Goal: Task Accomplishment & Management: Manage account settings

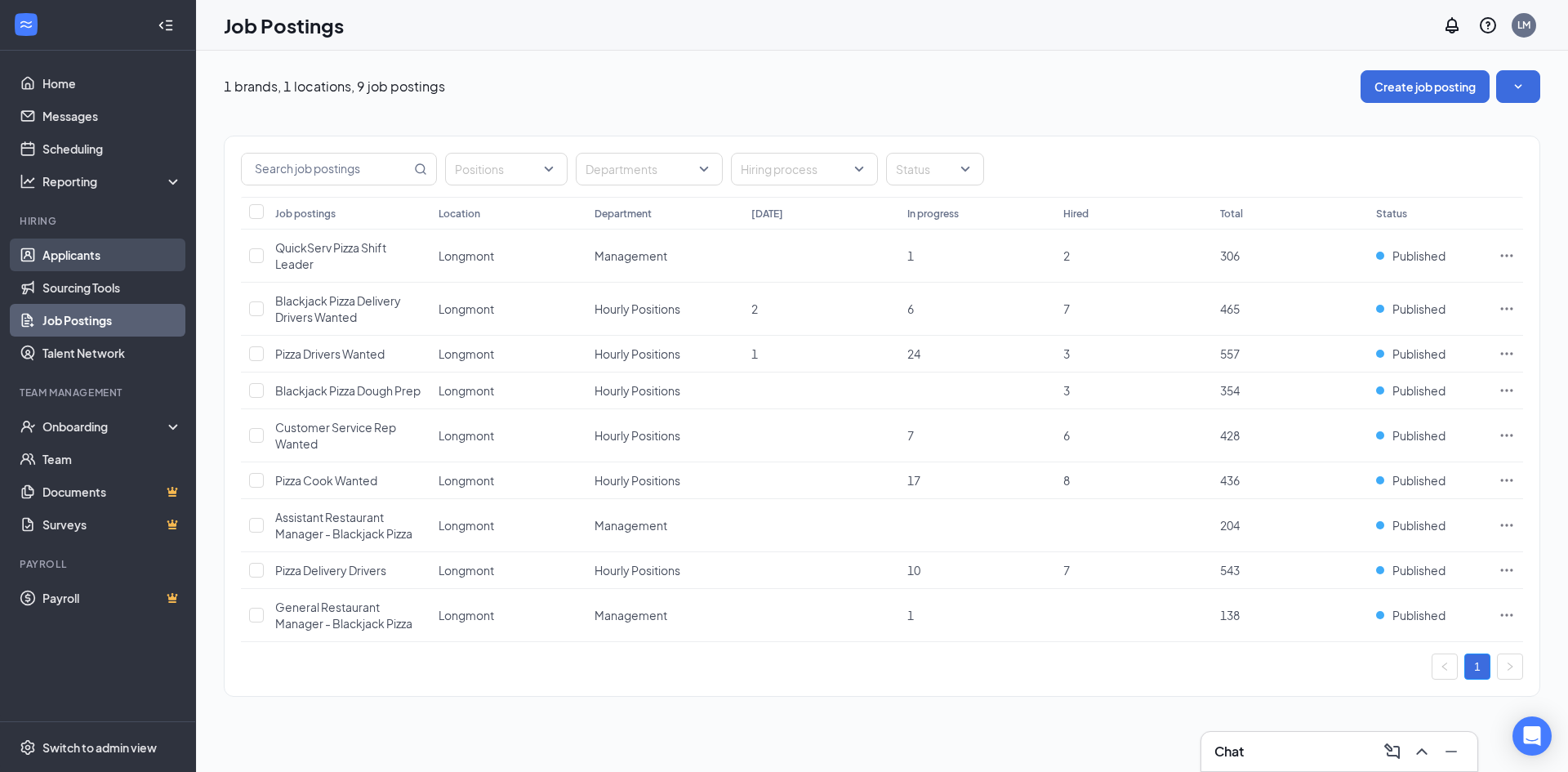
click at [100, 253] on link "Applicants" at bounding box center [112, 255] width 140 height 32
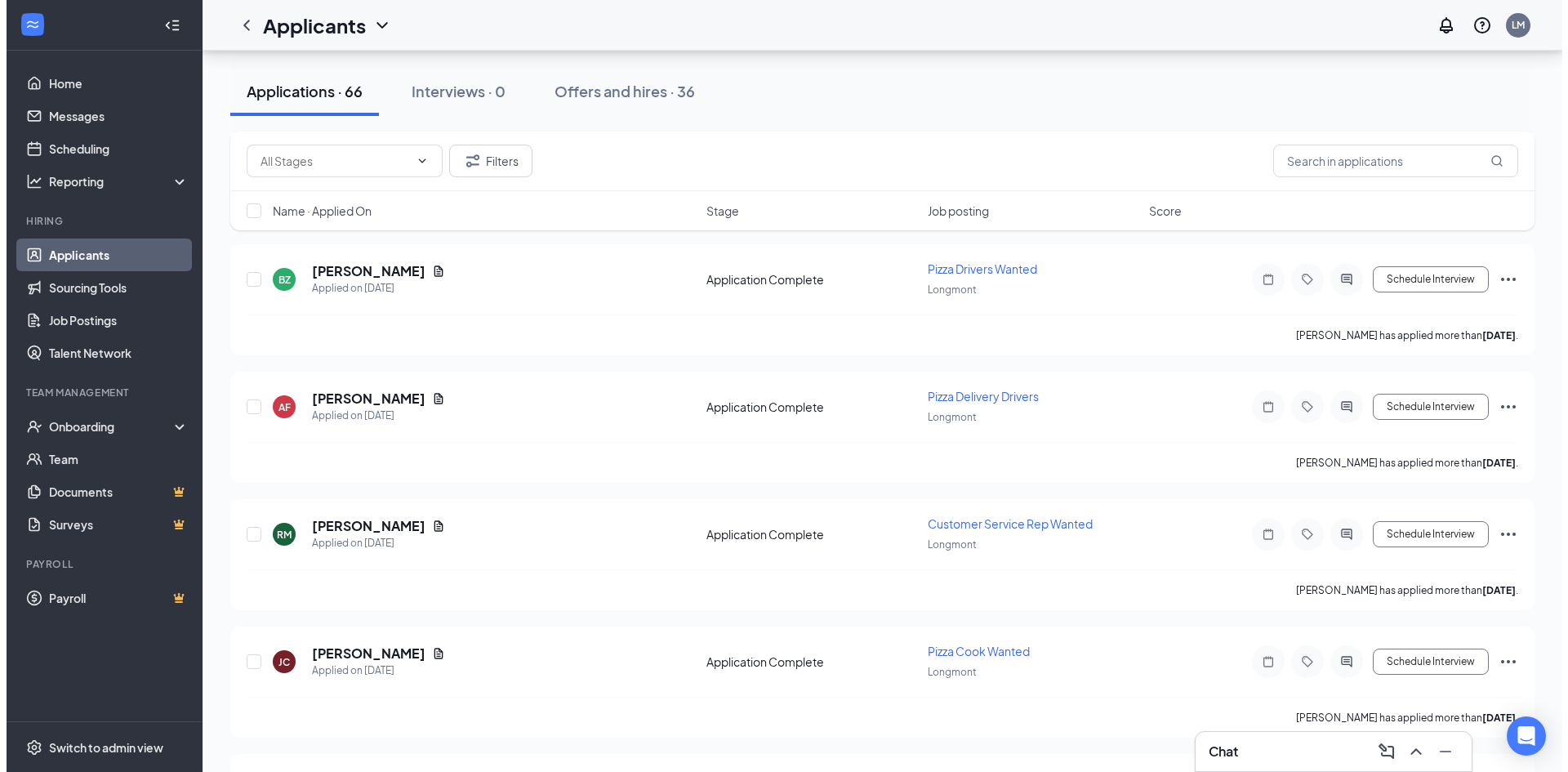
scroll to position [1961, 0]
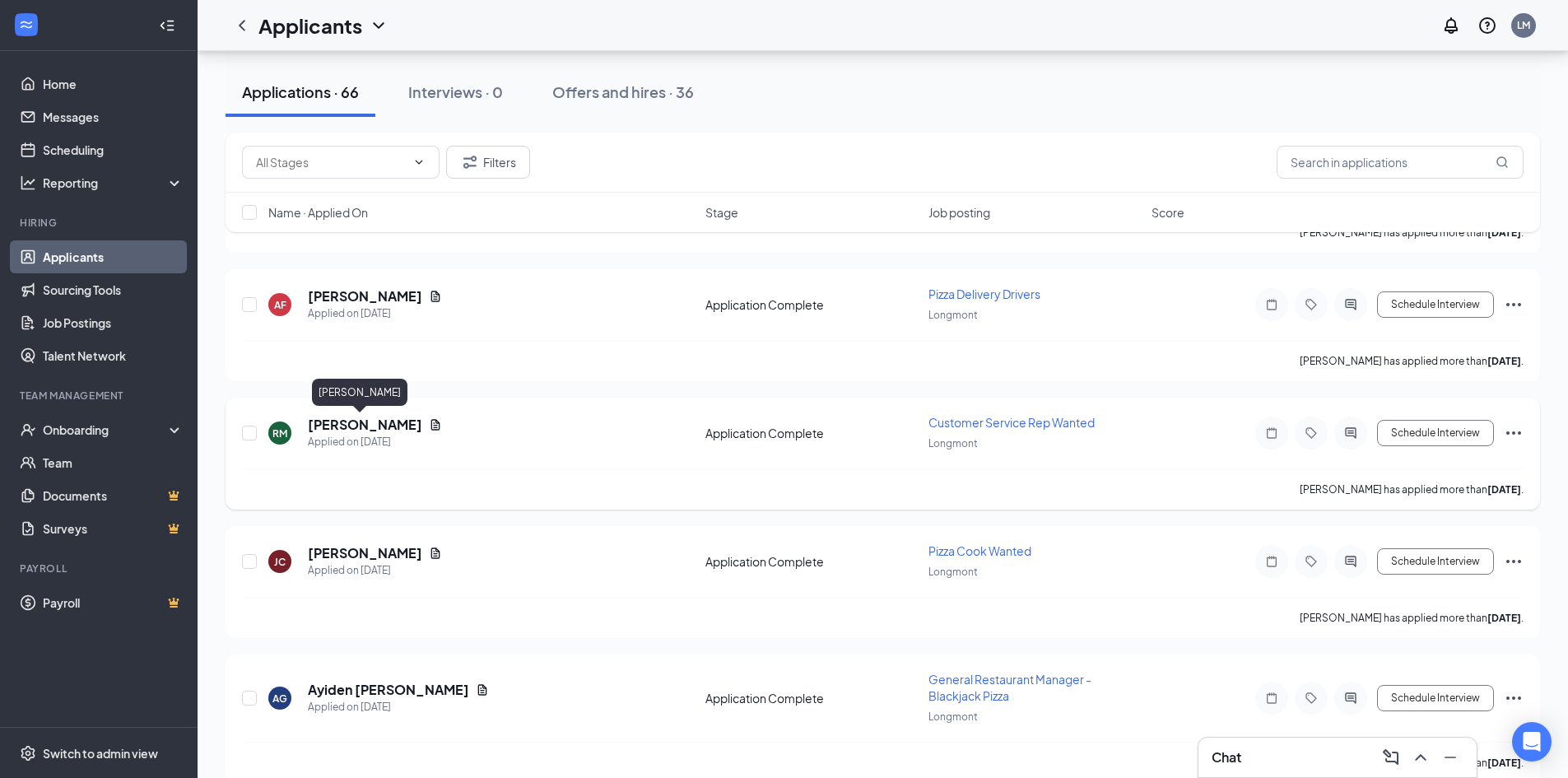
click at [361, 421] on h5 "[PERSON_NAME]" at bounding box center [365, 425] width 114 height 18
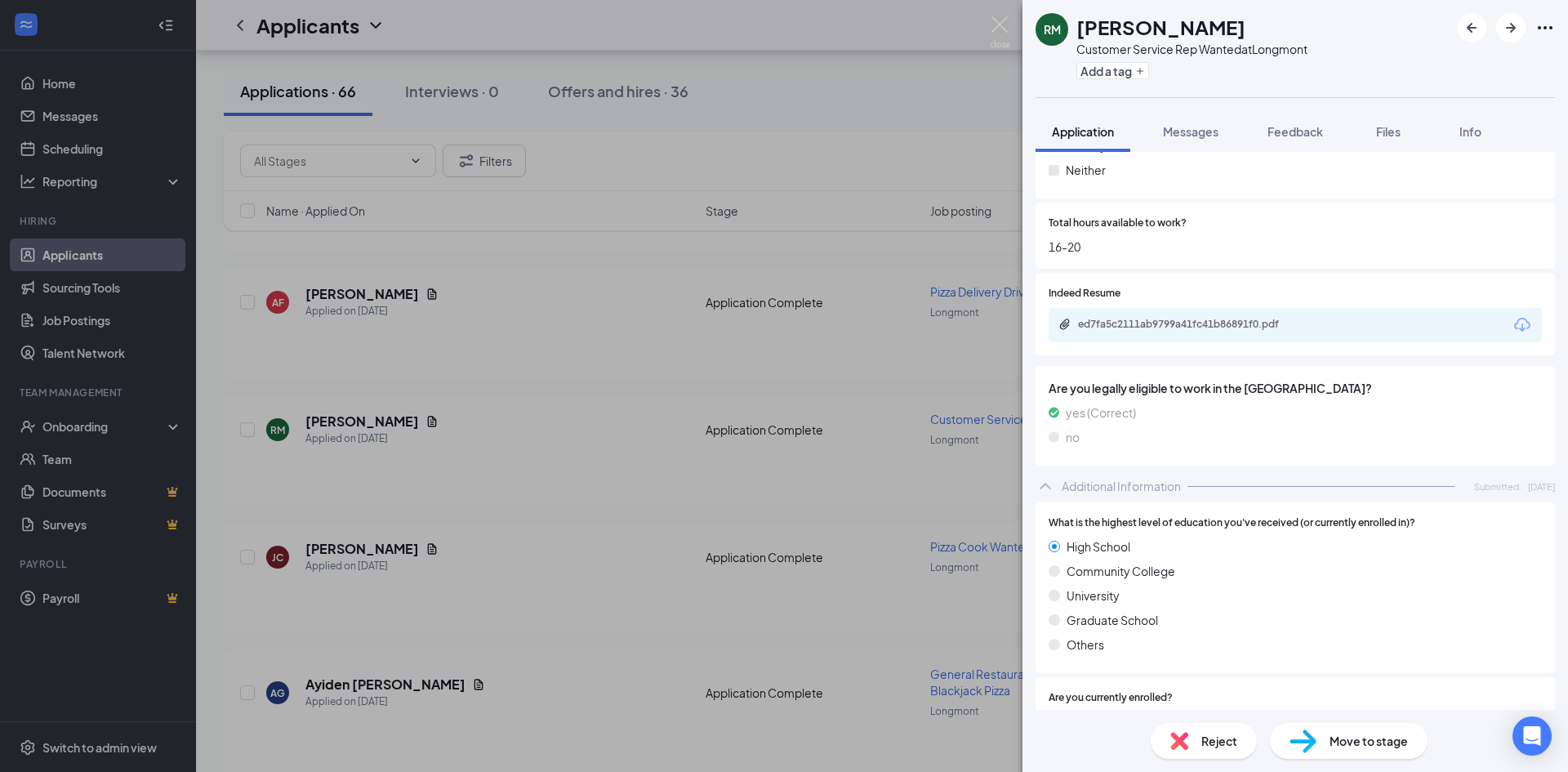
scroll to position [817, 0]
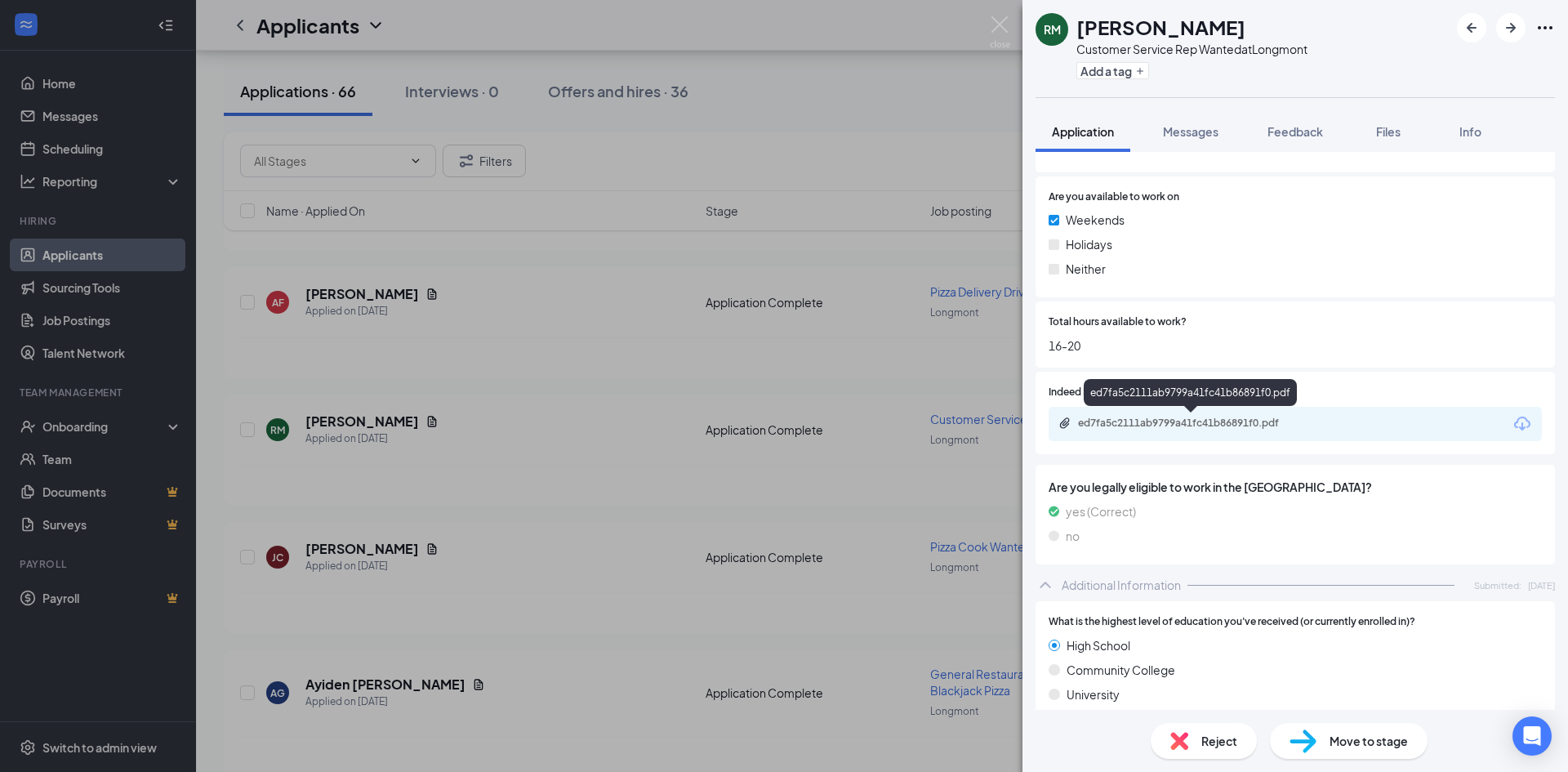
click at [1235, 431] on div "ed7fa5c2111ab9799a41fc41b86891f0.pdf" at bounding box center [1191, 425] width 264 height 16
click at [1358, 743] on div "Move to stage" at bounding box center [1349, 741] width 157 height 36
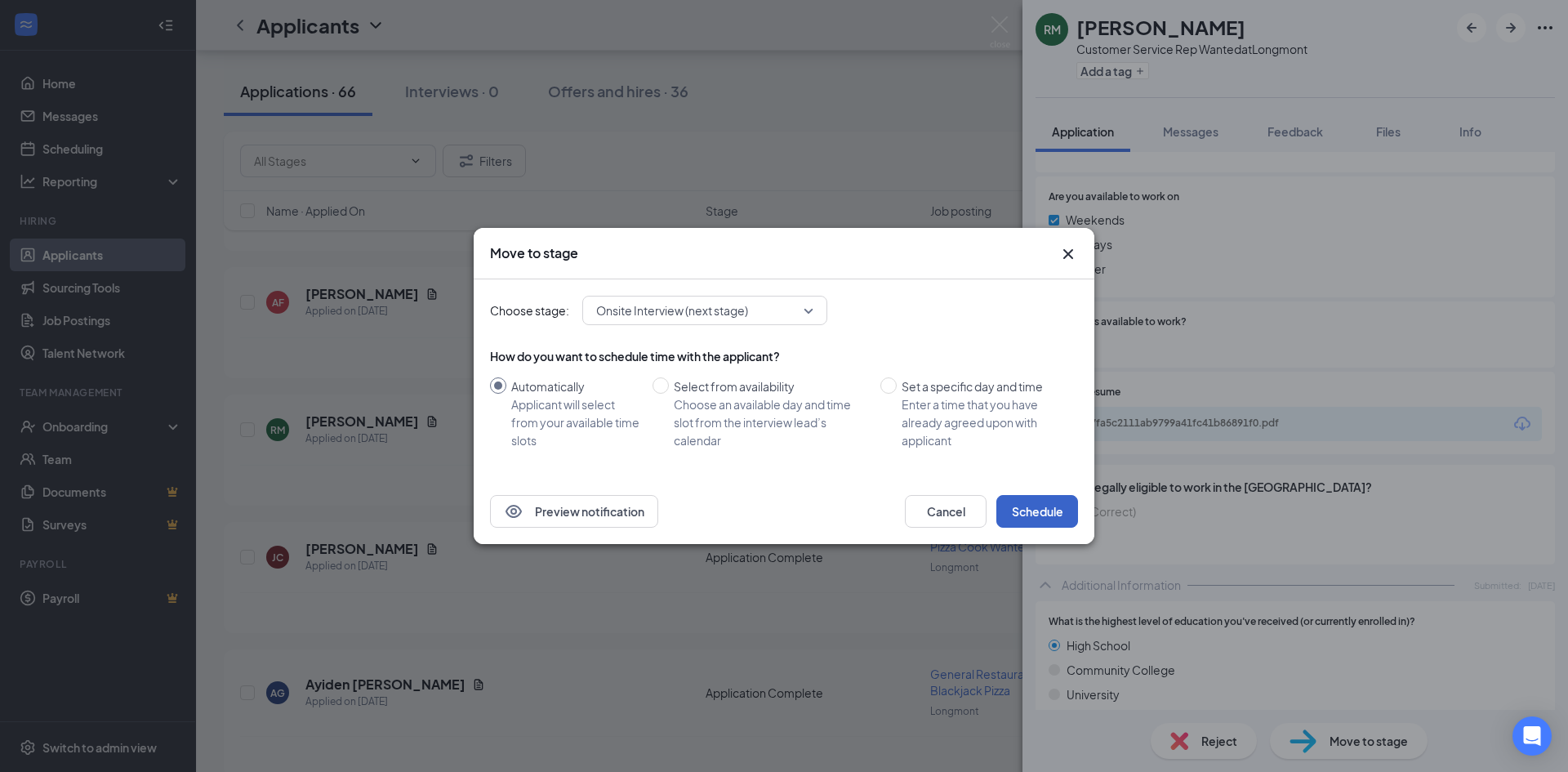
click at [1036, 505] on button "Schedule" at bounding box center [1037, 510] width 82 height 32
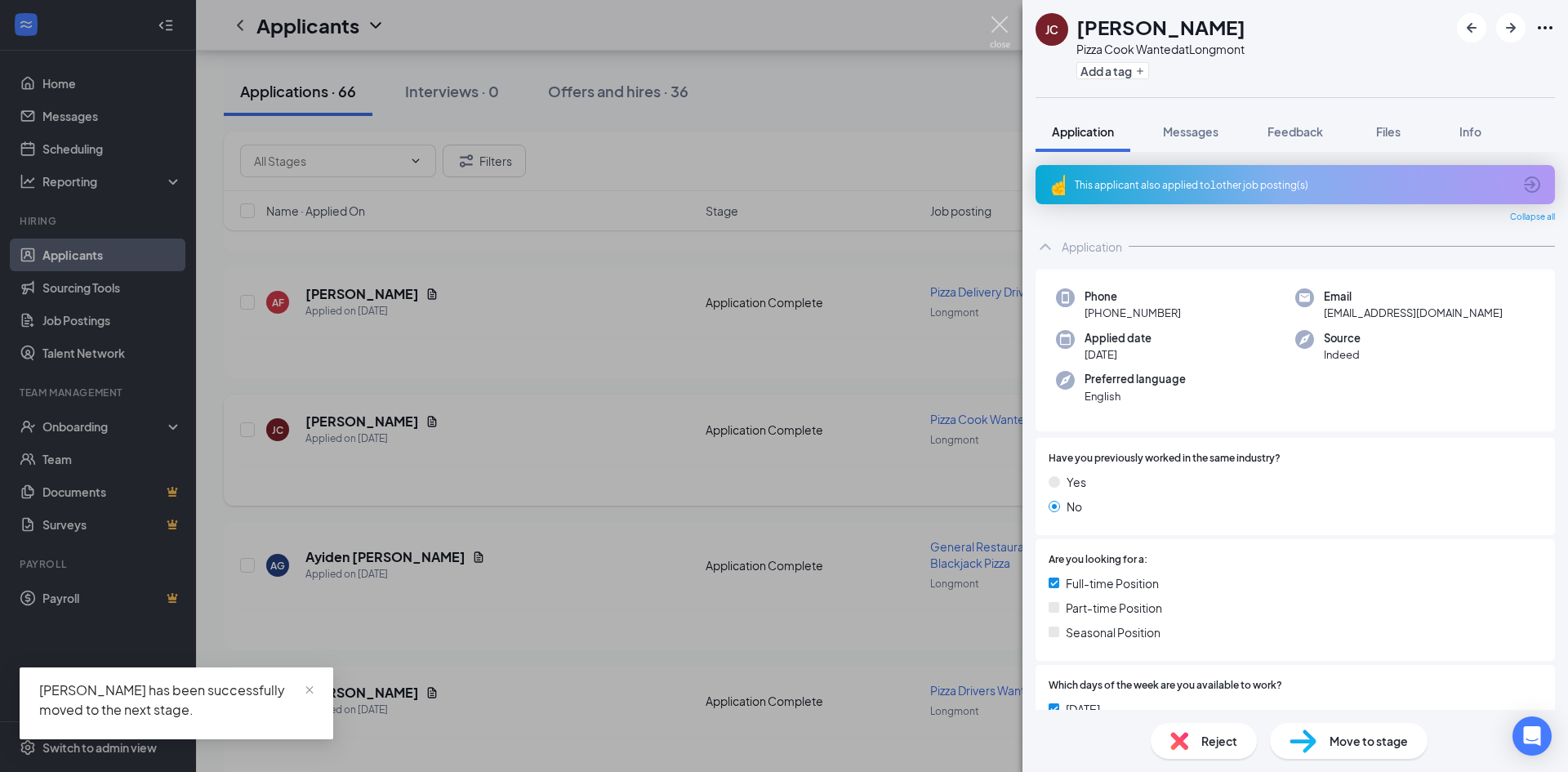
click at [1011, 17] on div "[PERSON_NAME] Pizza Cook Wanted at Longmont Add a tag Application Messages Feed…" at bounding box center [784, 386] width 1568 height 772
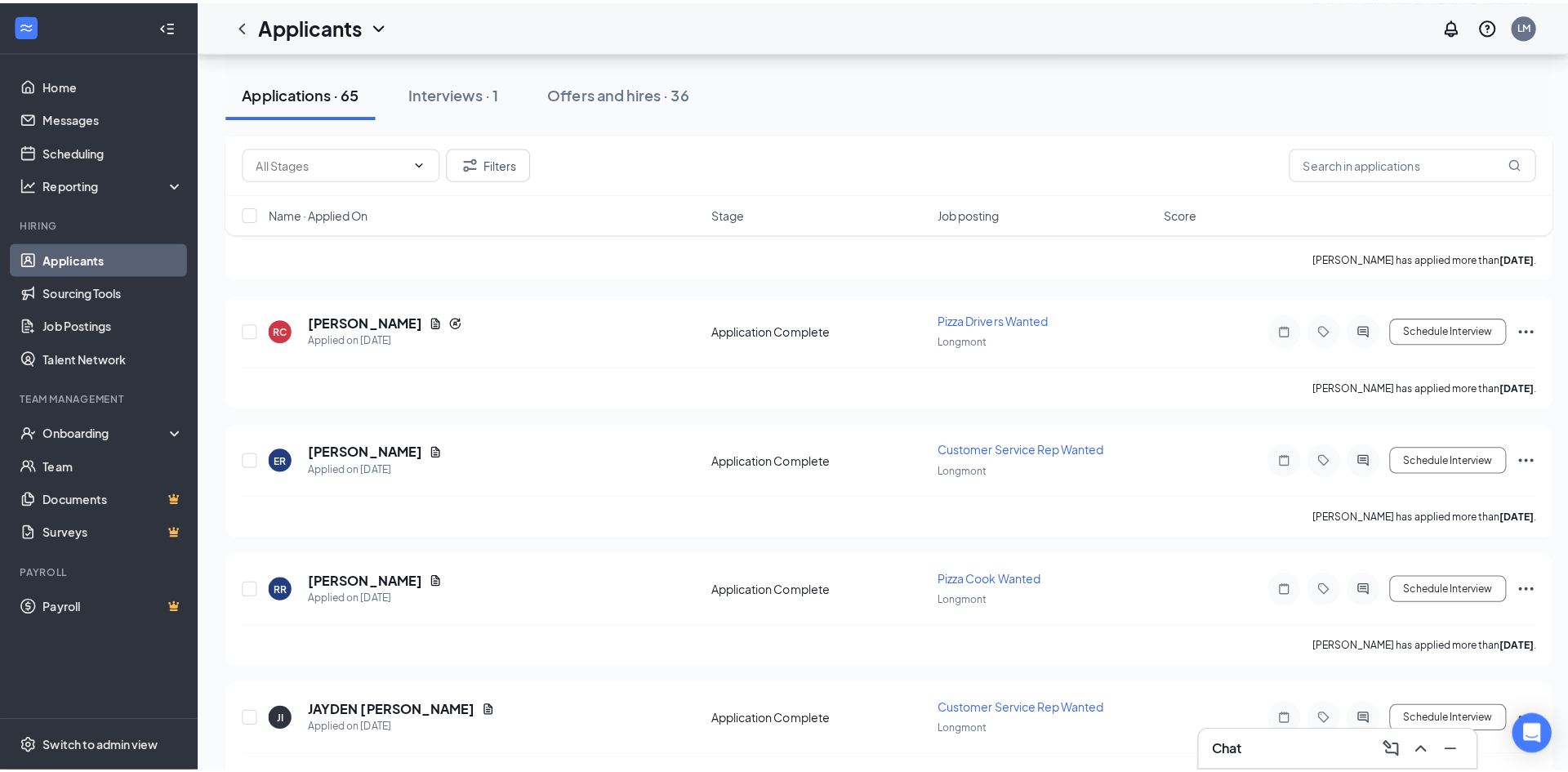
scroll to position [3759, 0]
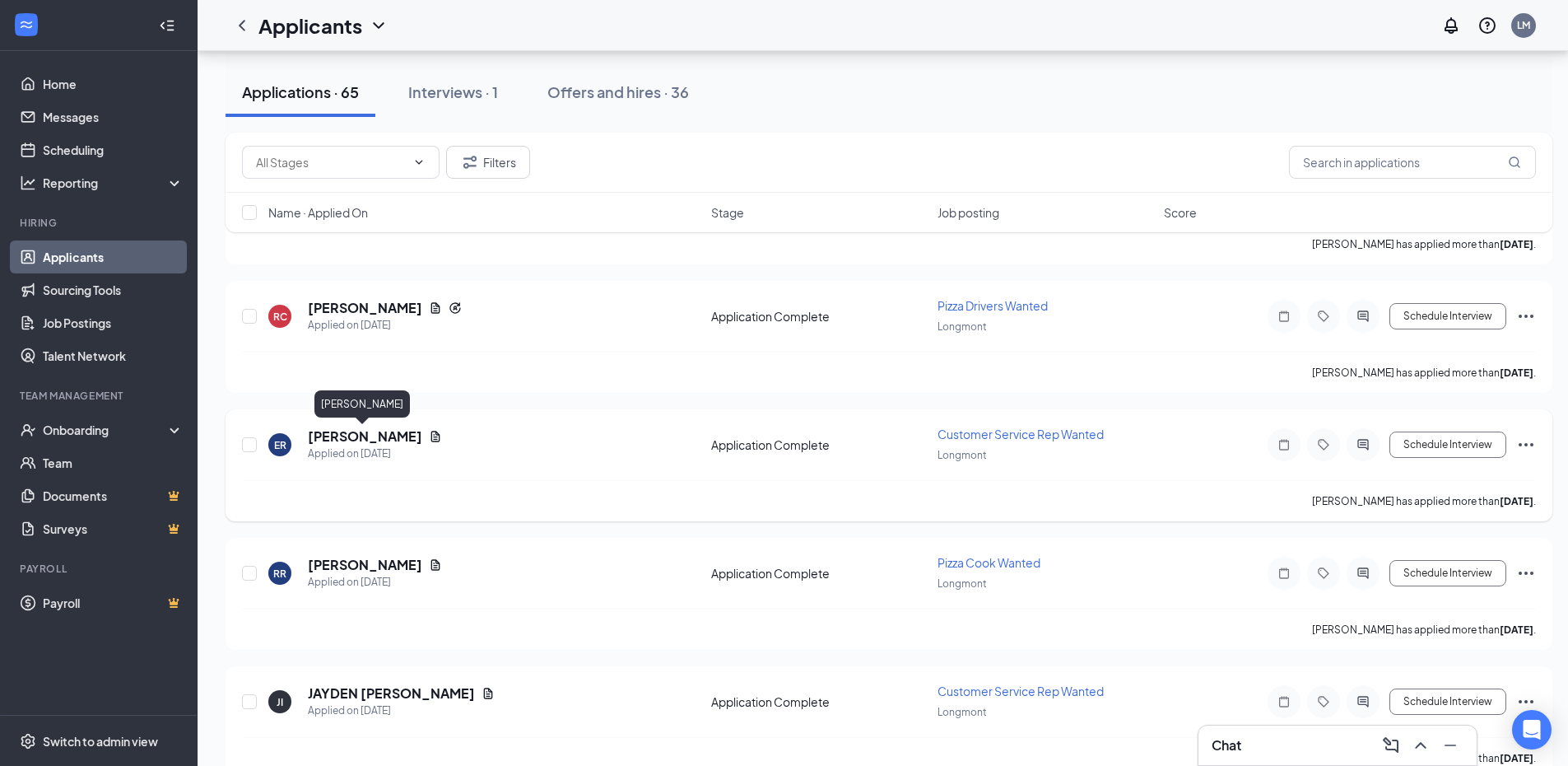
click at [363, 433] on h5 "[PERSON_NAME]" at bounding box center [365, 436] width 114 height 18
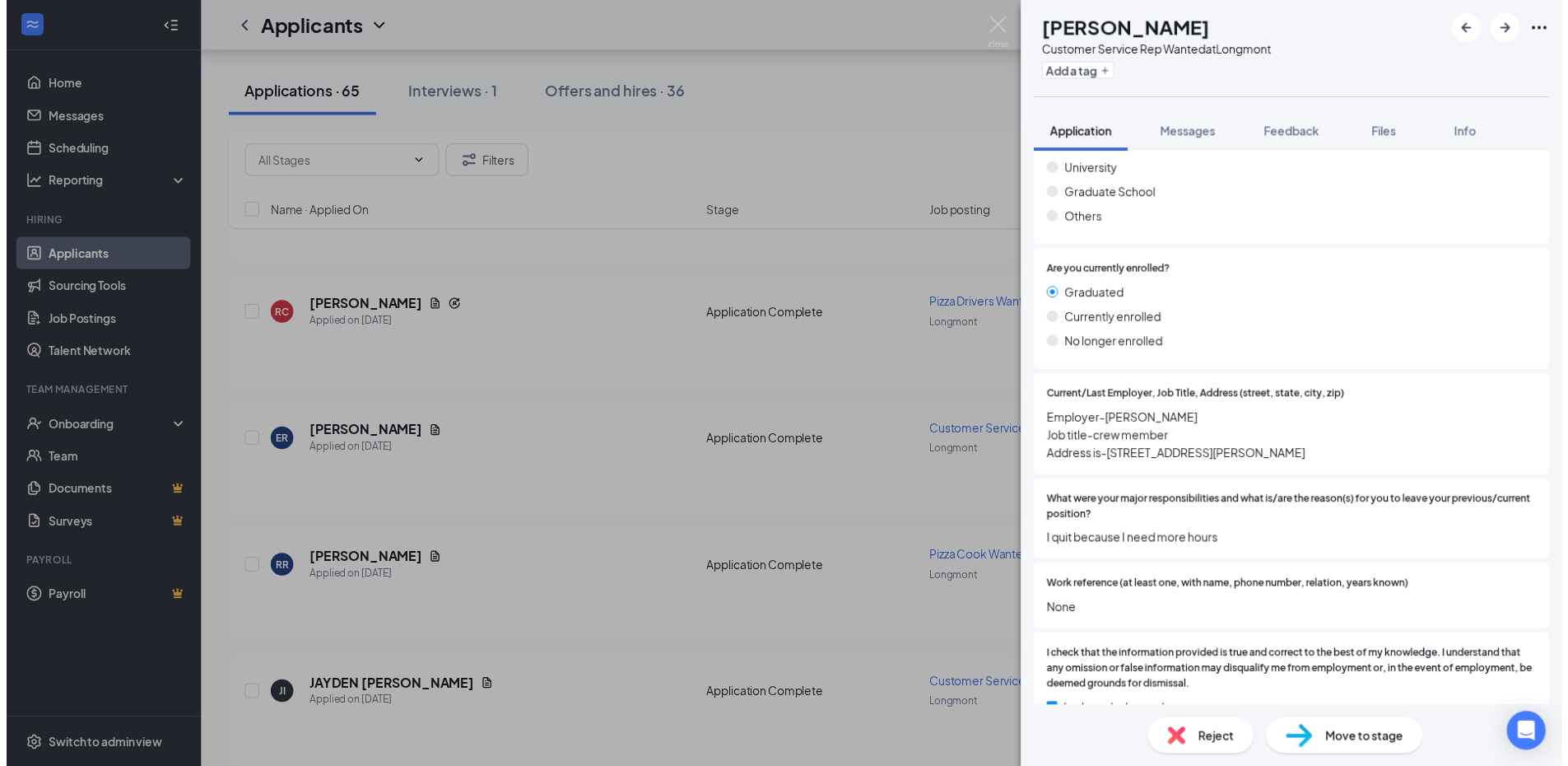
scroll to position [1453, 0]
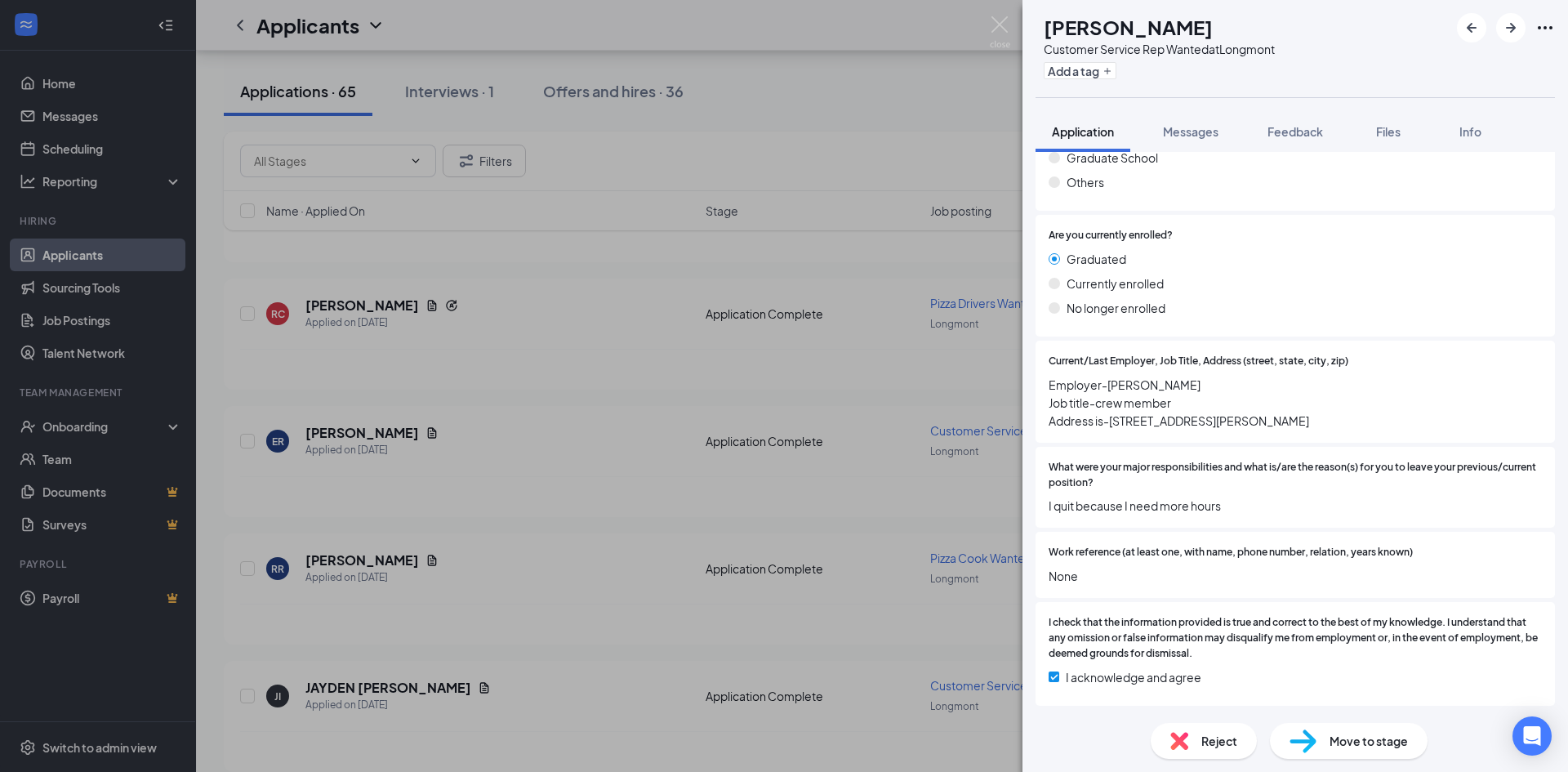
click at [1010, 26] on img at bounding box center [1000, 32] width 21 height 31
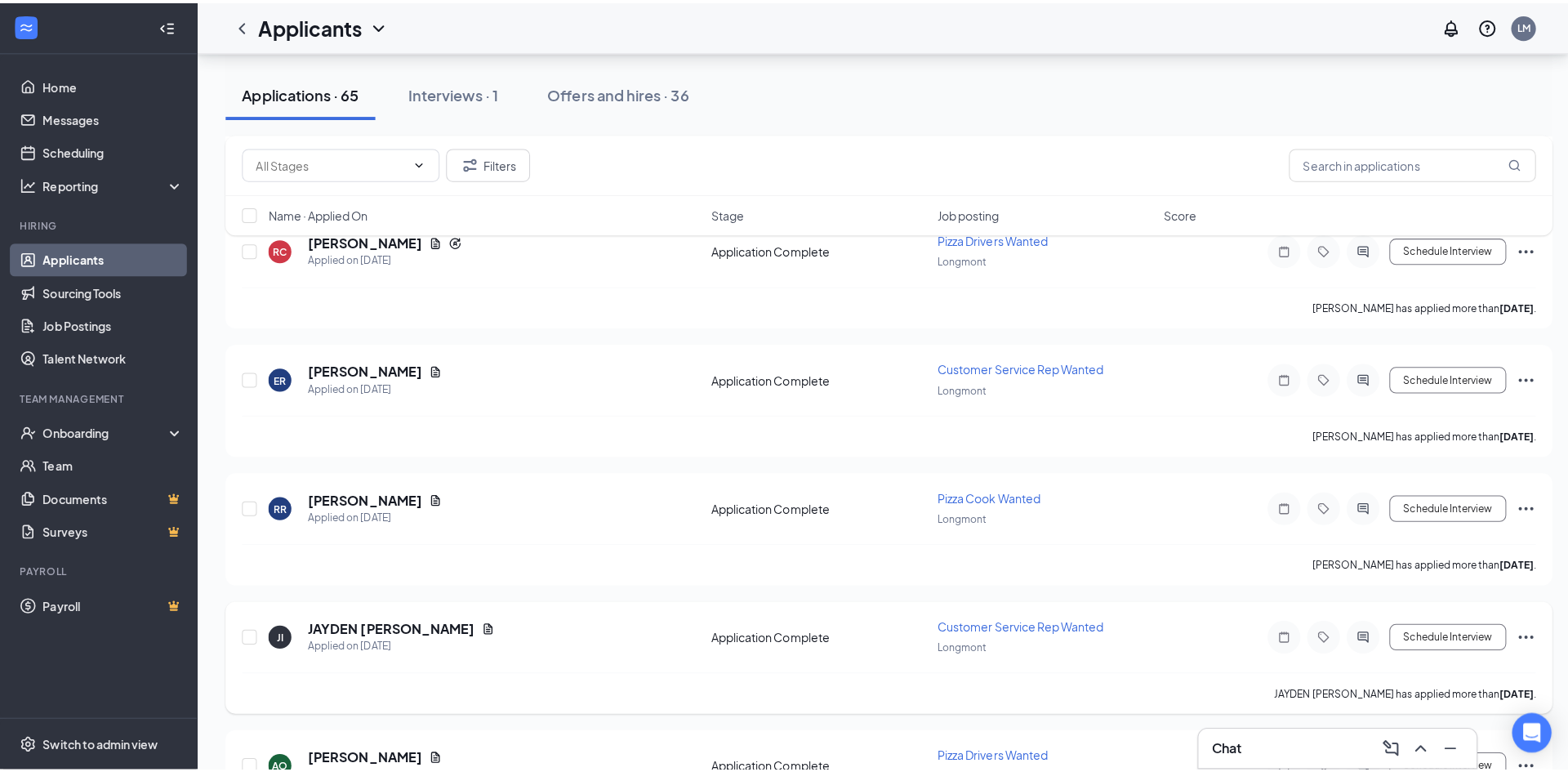
scroll to position [3922, 0]
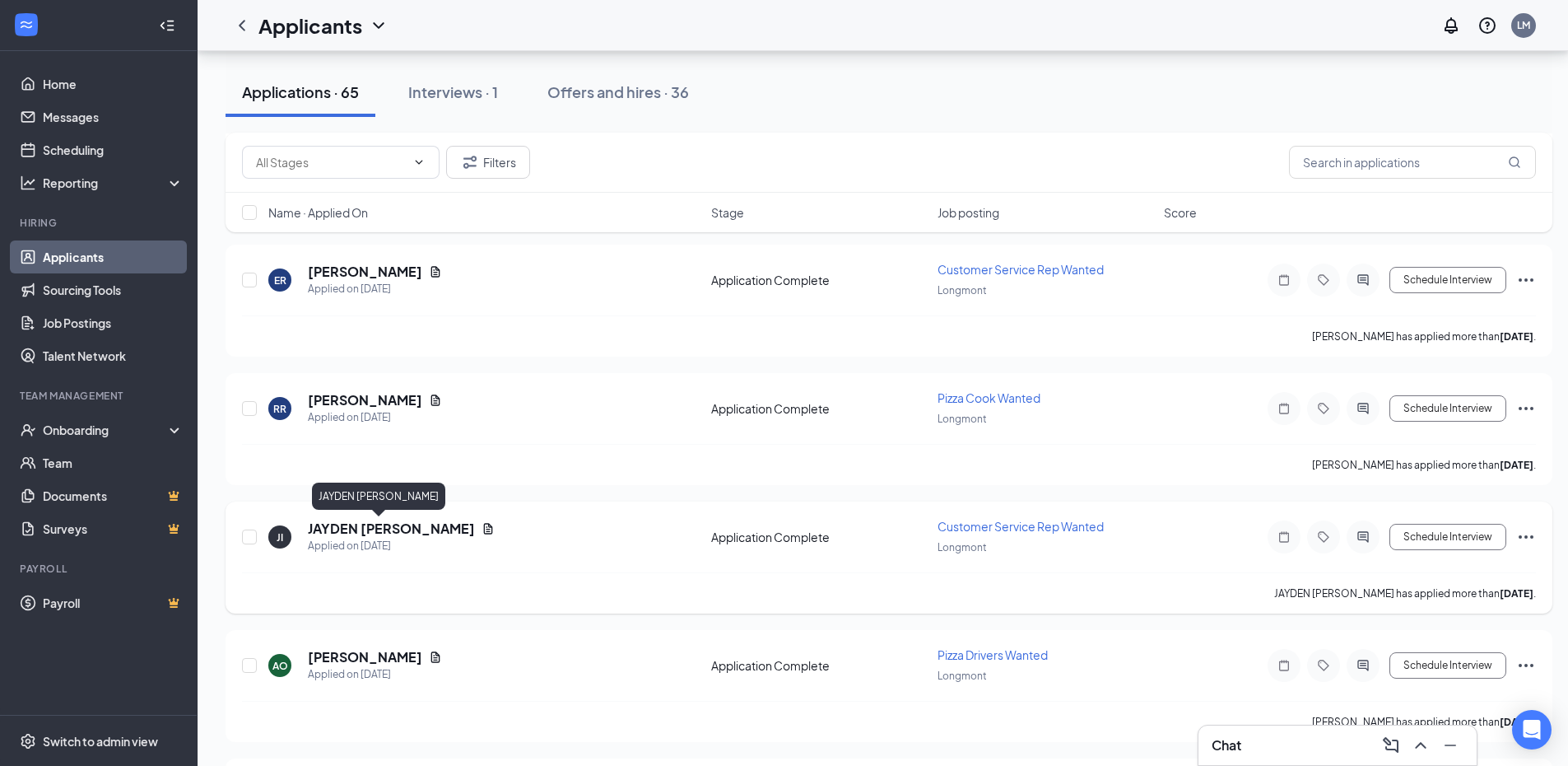
click at [353, 533] on h5 "JAYDEN [PERSON_NAME]" at bounding box center [391, 528] width 167 height 18
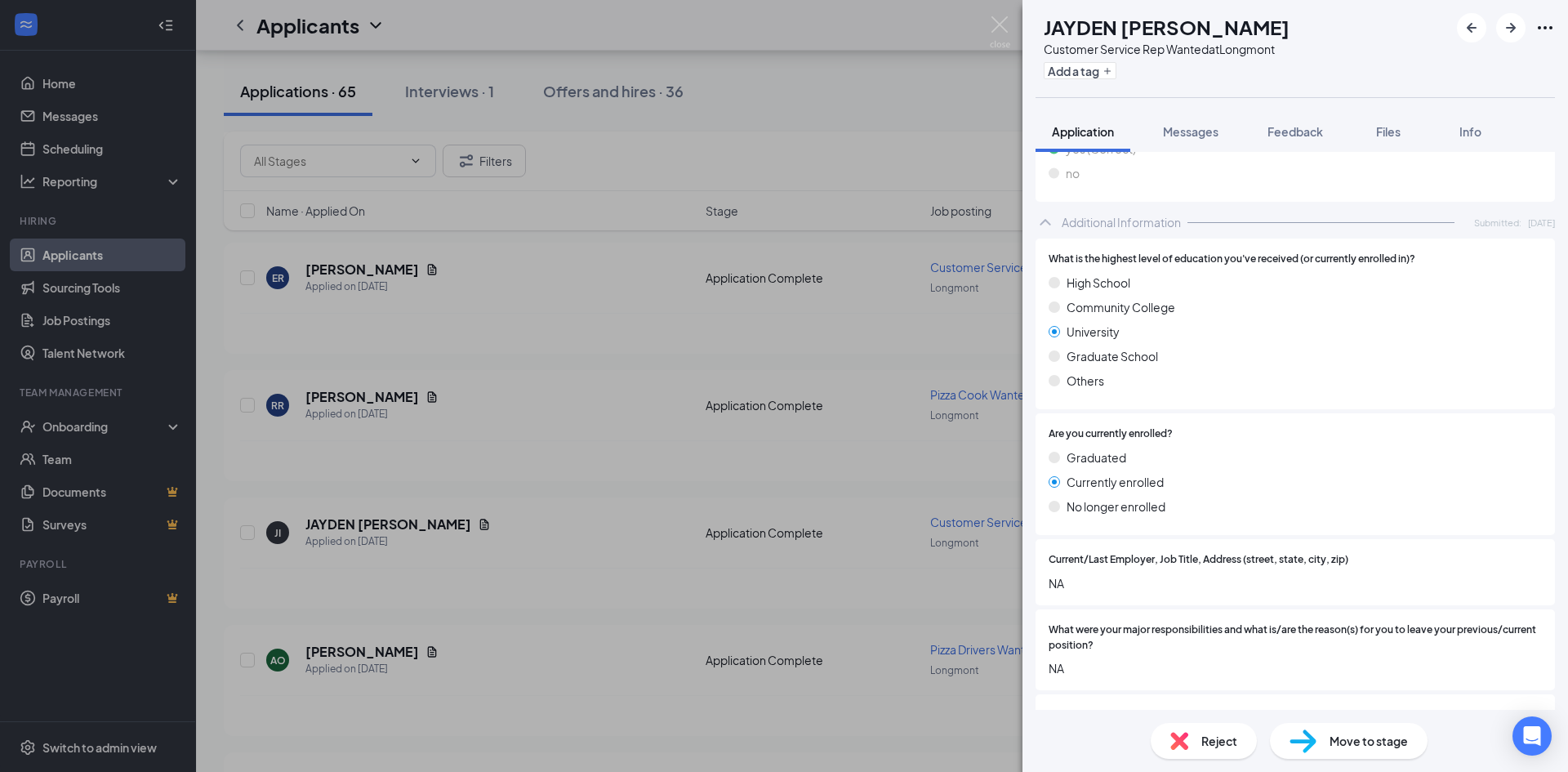
scroll to position [898, 0]
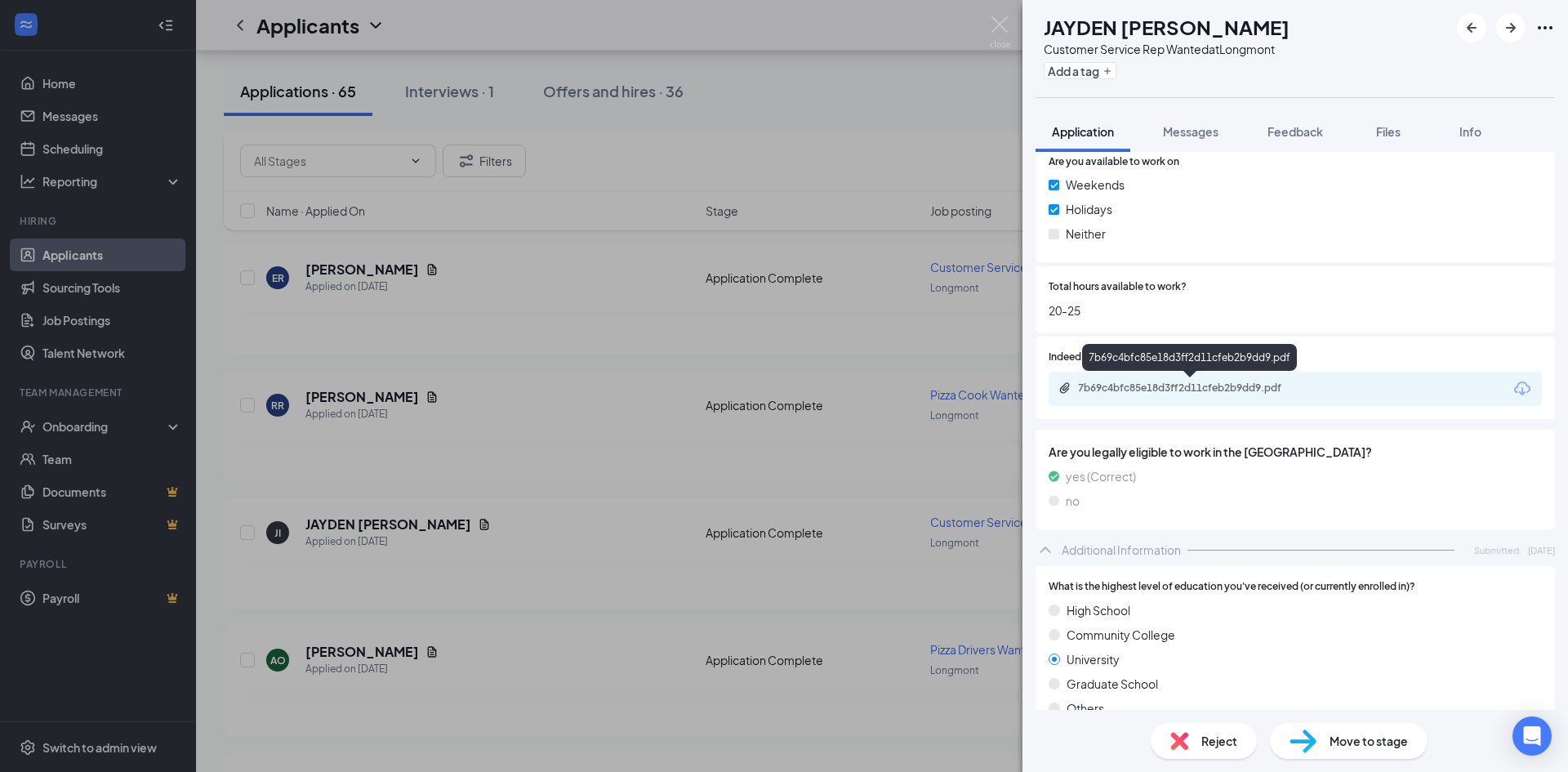
click at [1224, 395] on div "7b69c4bfc85e18d3ff2d11cfeb2b9dd9.pdf" at bounding box center [1191, 389] width 264 height 16
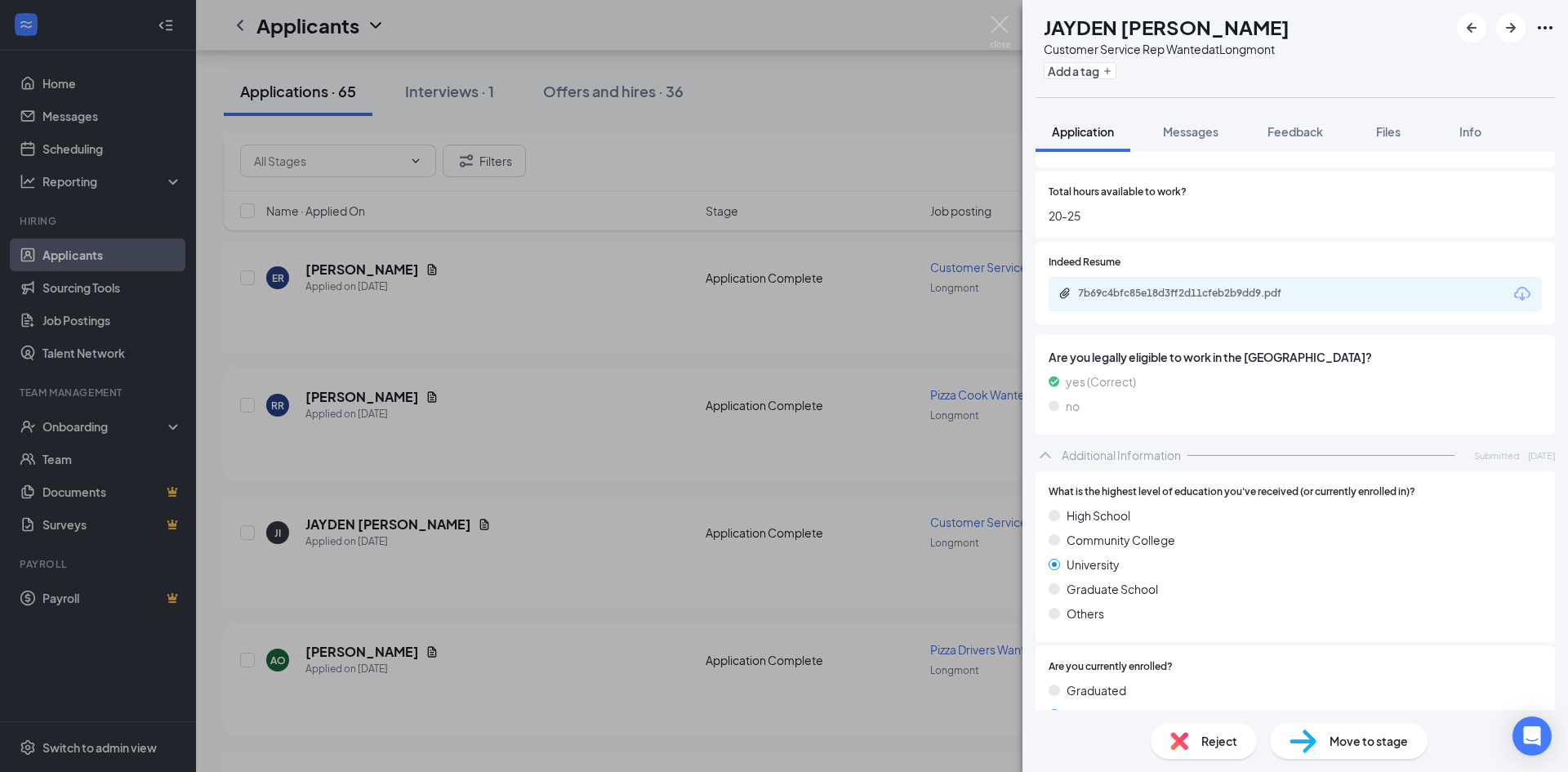
scroll to position [1143, 0]
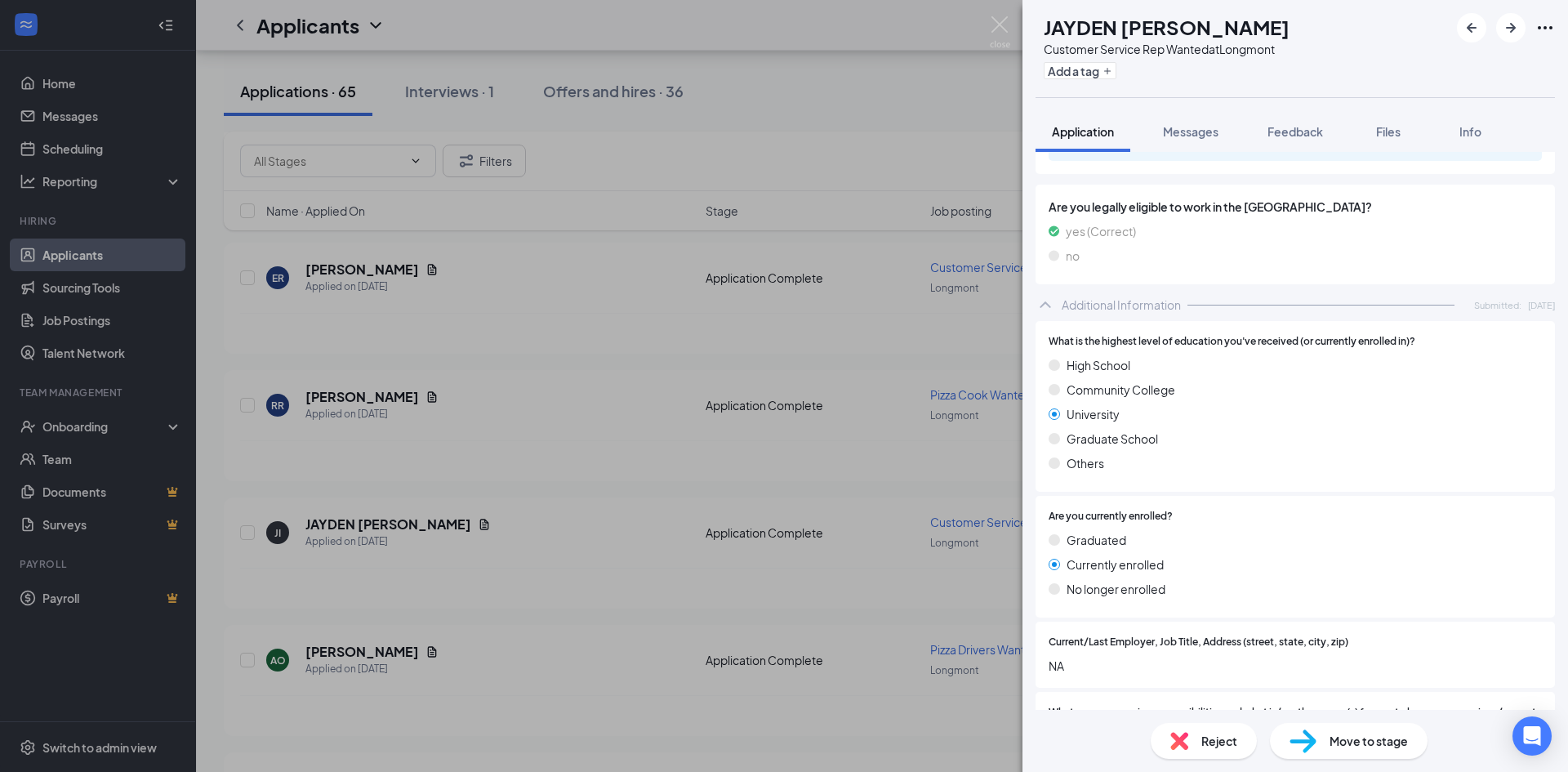
click at [1336, 743] on span "Move to stage" at bounding box center [1369, 741] width 79 height 18
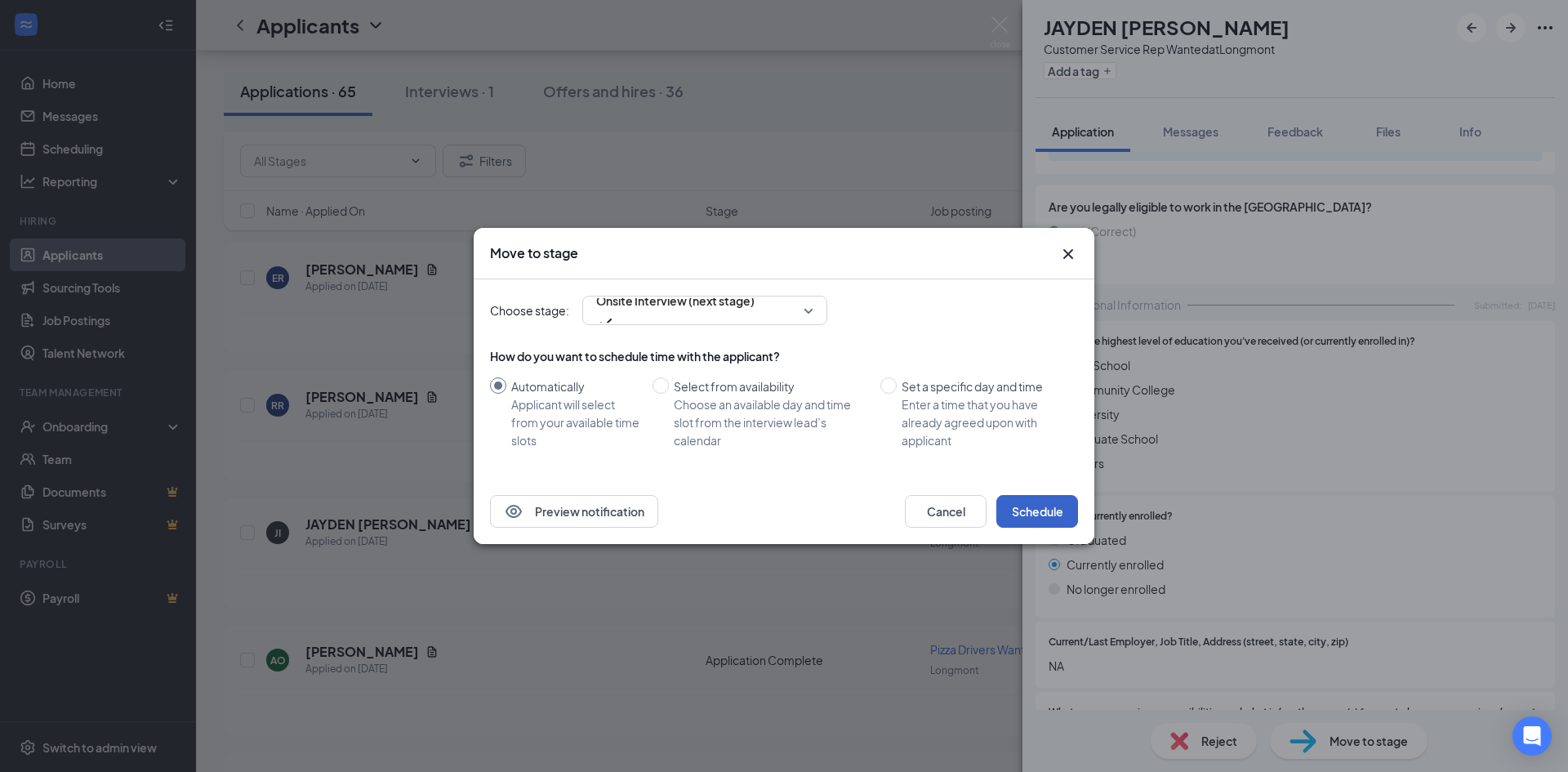
click at [1036, 509] on button "Schedule" at bounding box center [1037, 510] width 82 height 32
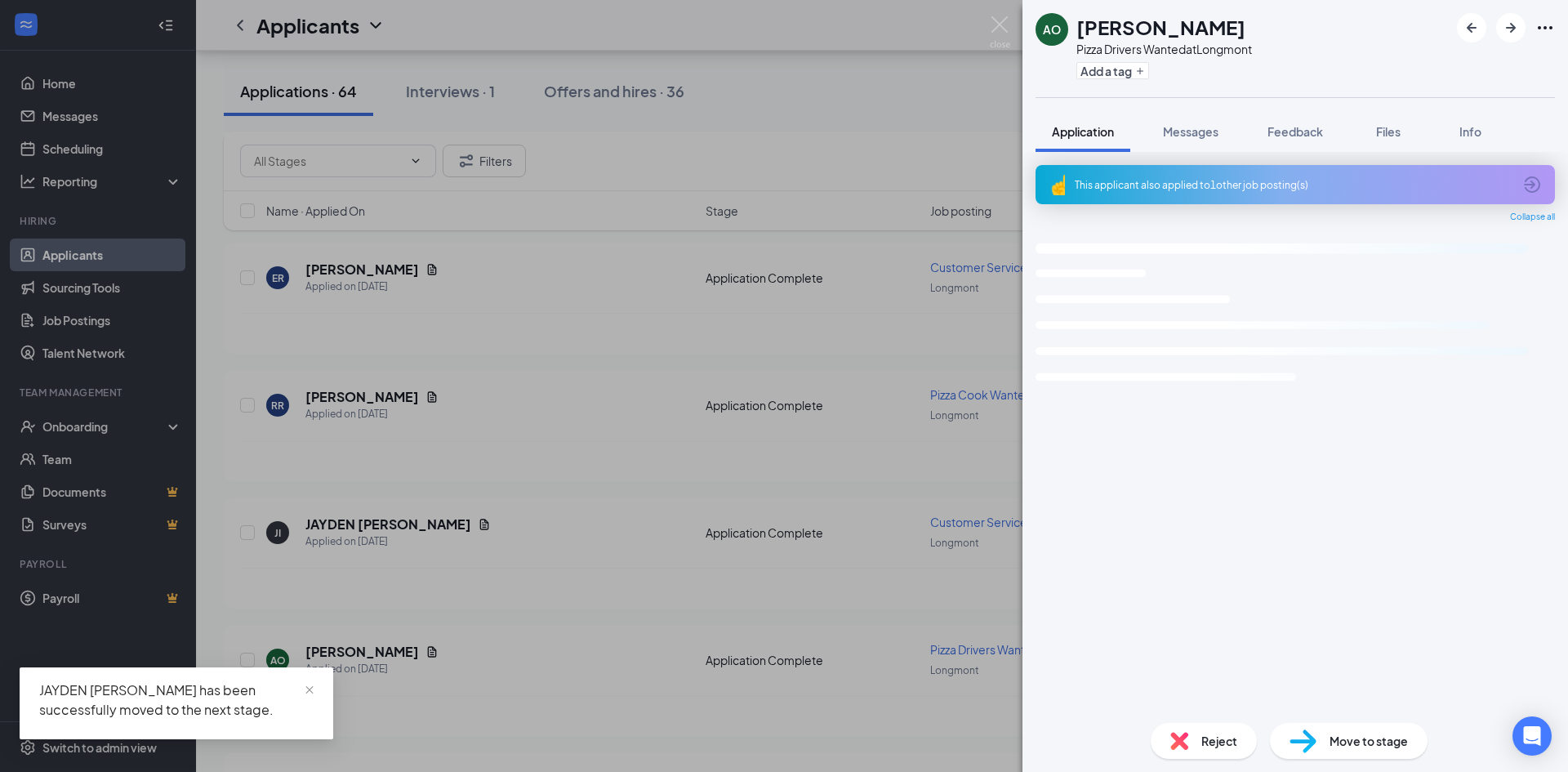
click at [996, 27] on img at bounding box center [1000, 32] width 21 height 31
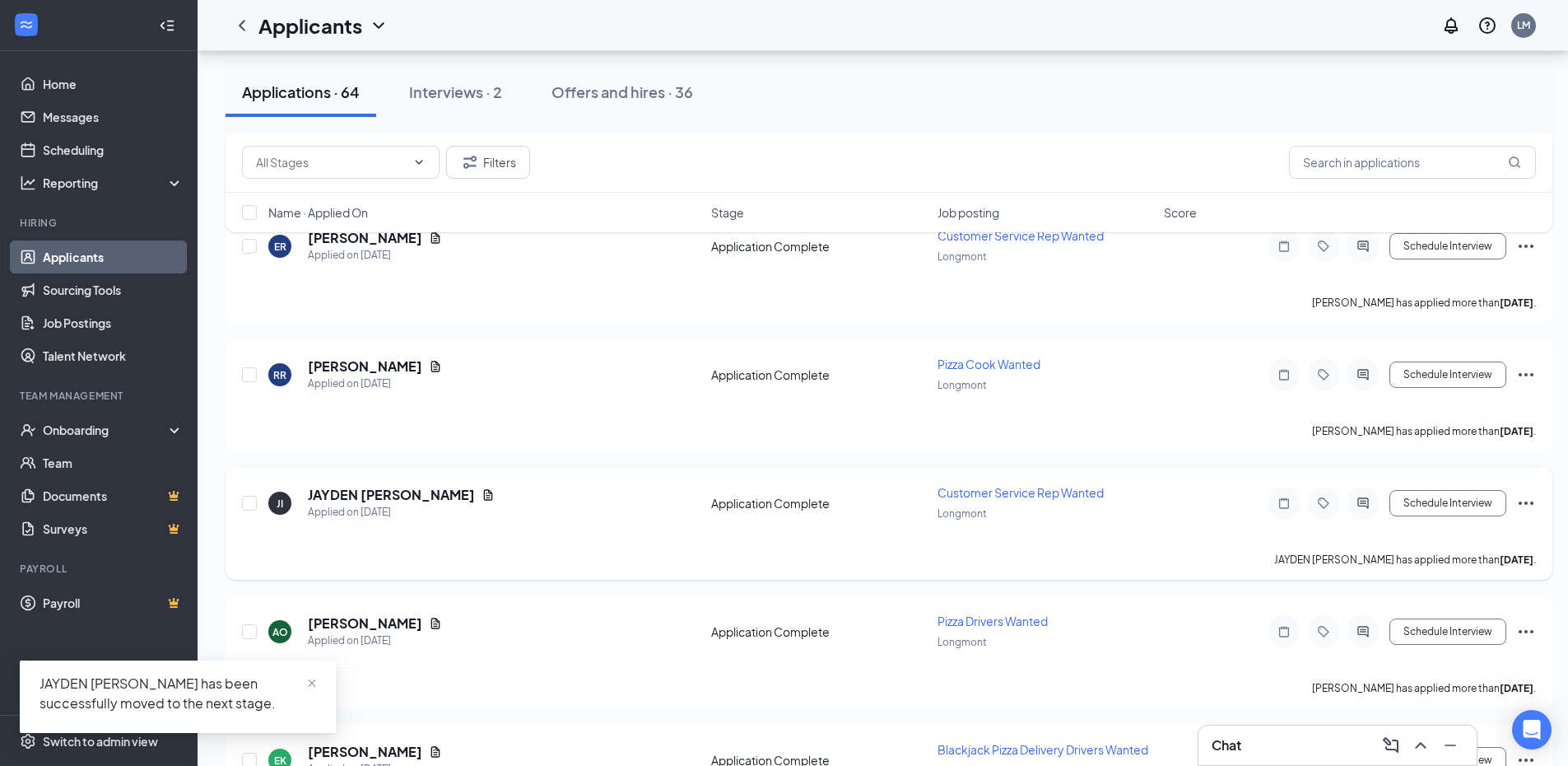
scroll to position [4116, 0]
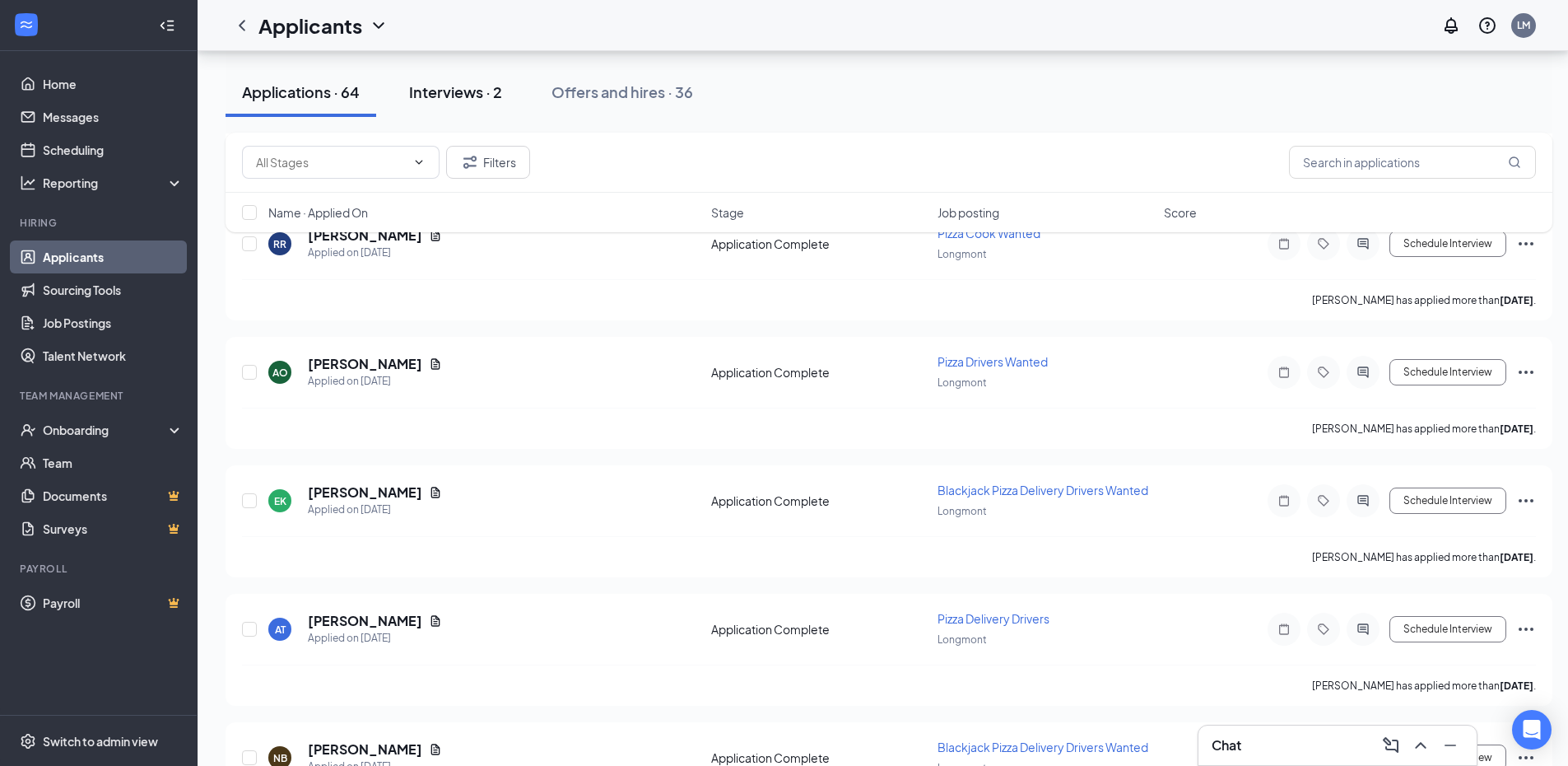
click at [461, 77] on button "Interviews · 2" at bounding box center [455, 92] width 126 height 50
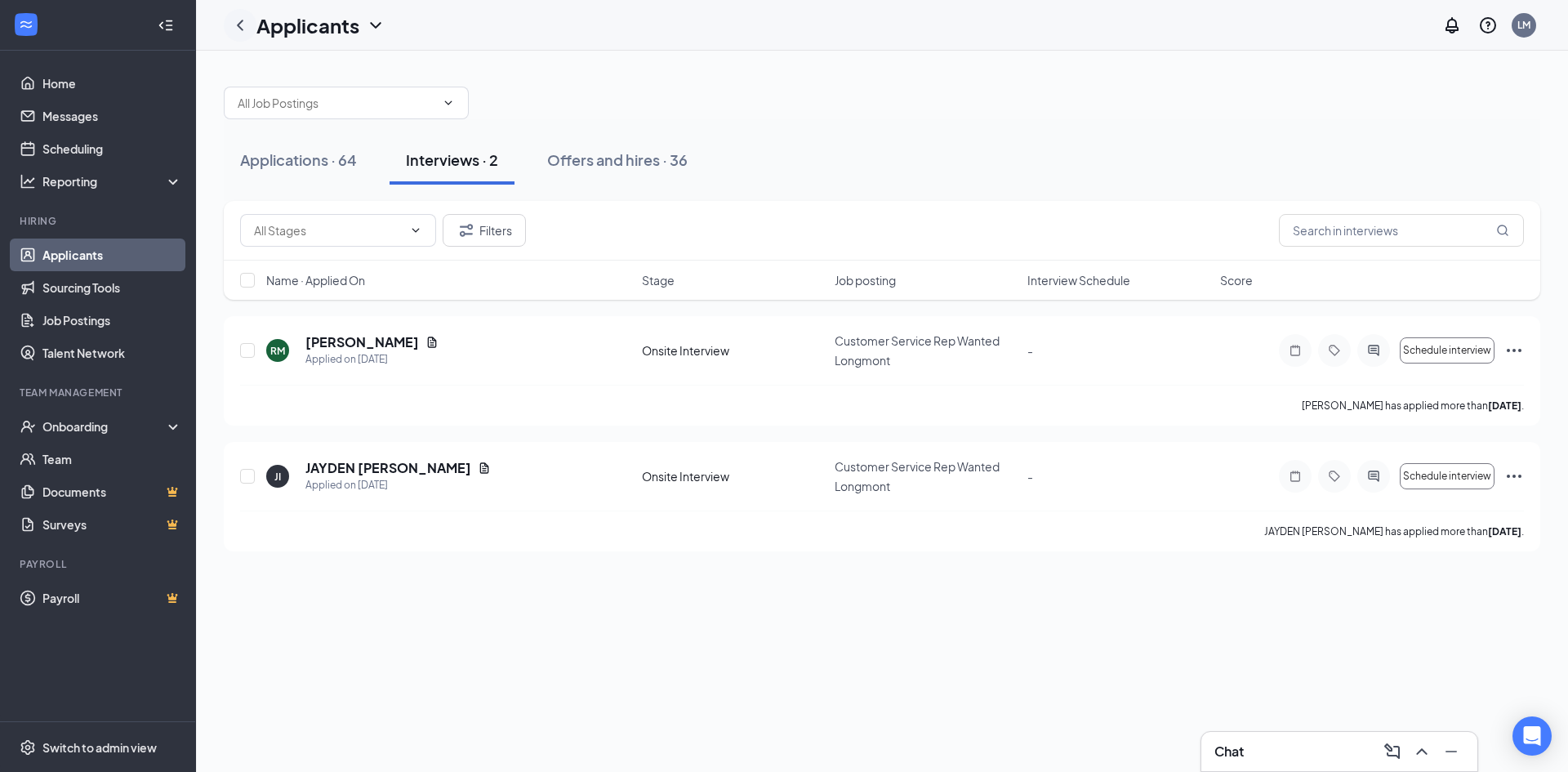
click at [240, 23] on icon "ChevronLeft" at bounding box center [240, 25] width 7 height 11
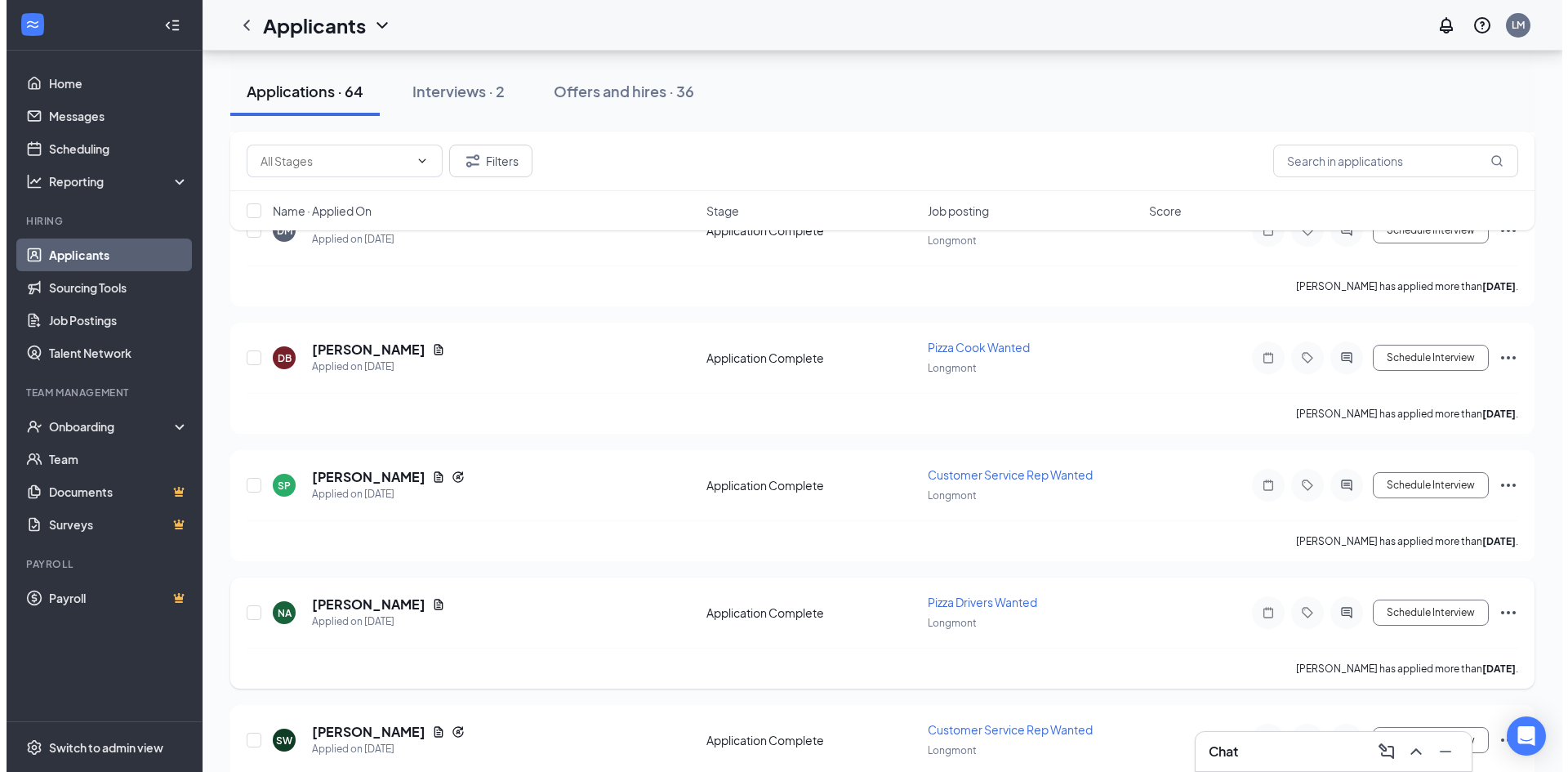
scroll to position [6046, 0]
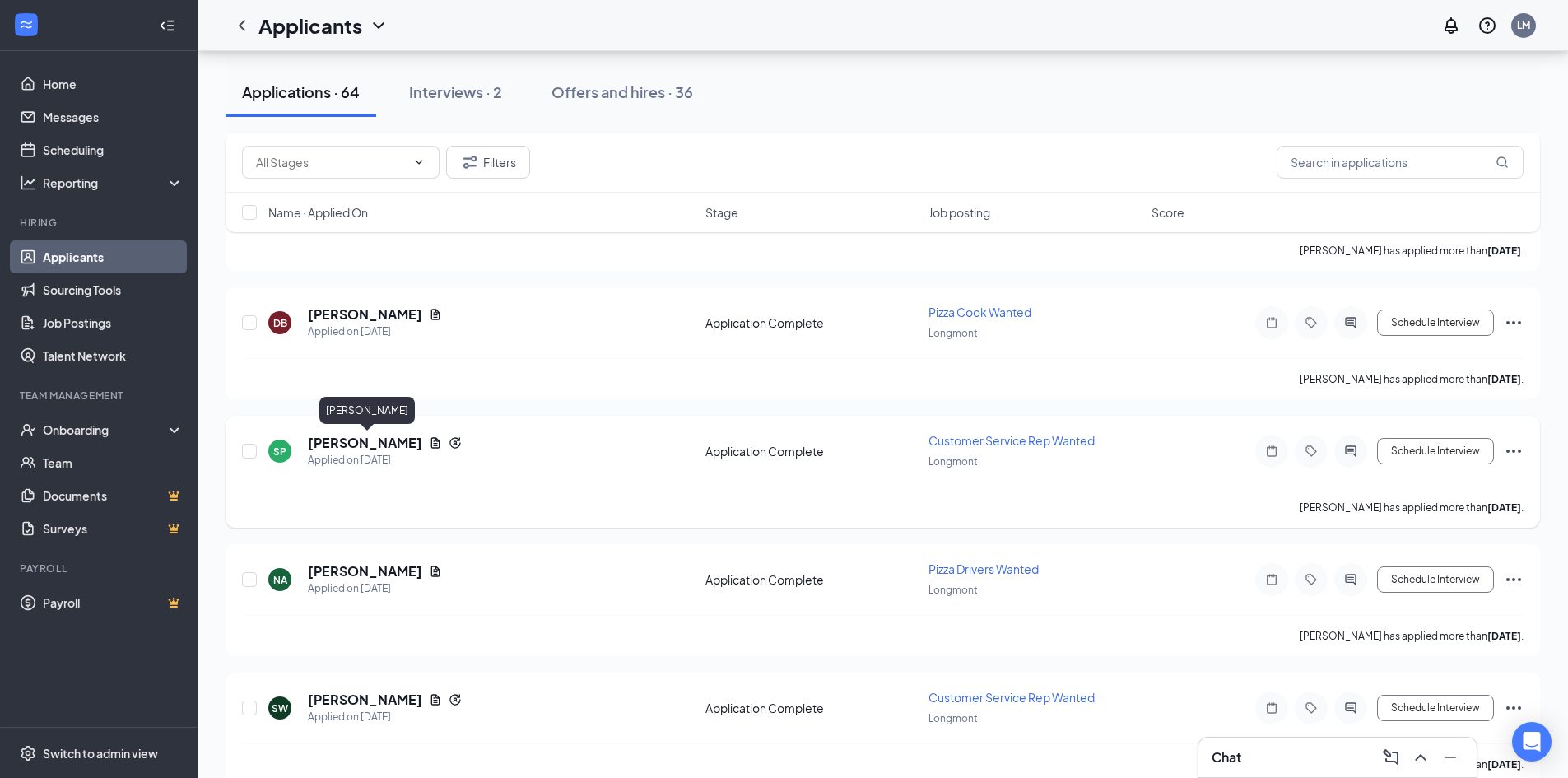
click at [402, 446] on h5 "[PERSON_NAME]" at bounding box center [365, 443] width 114 height 18
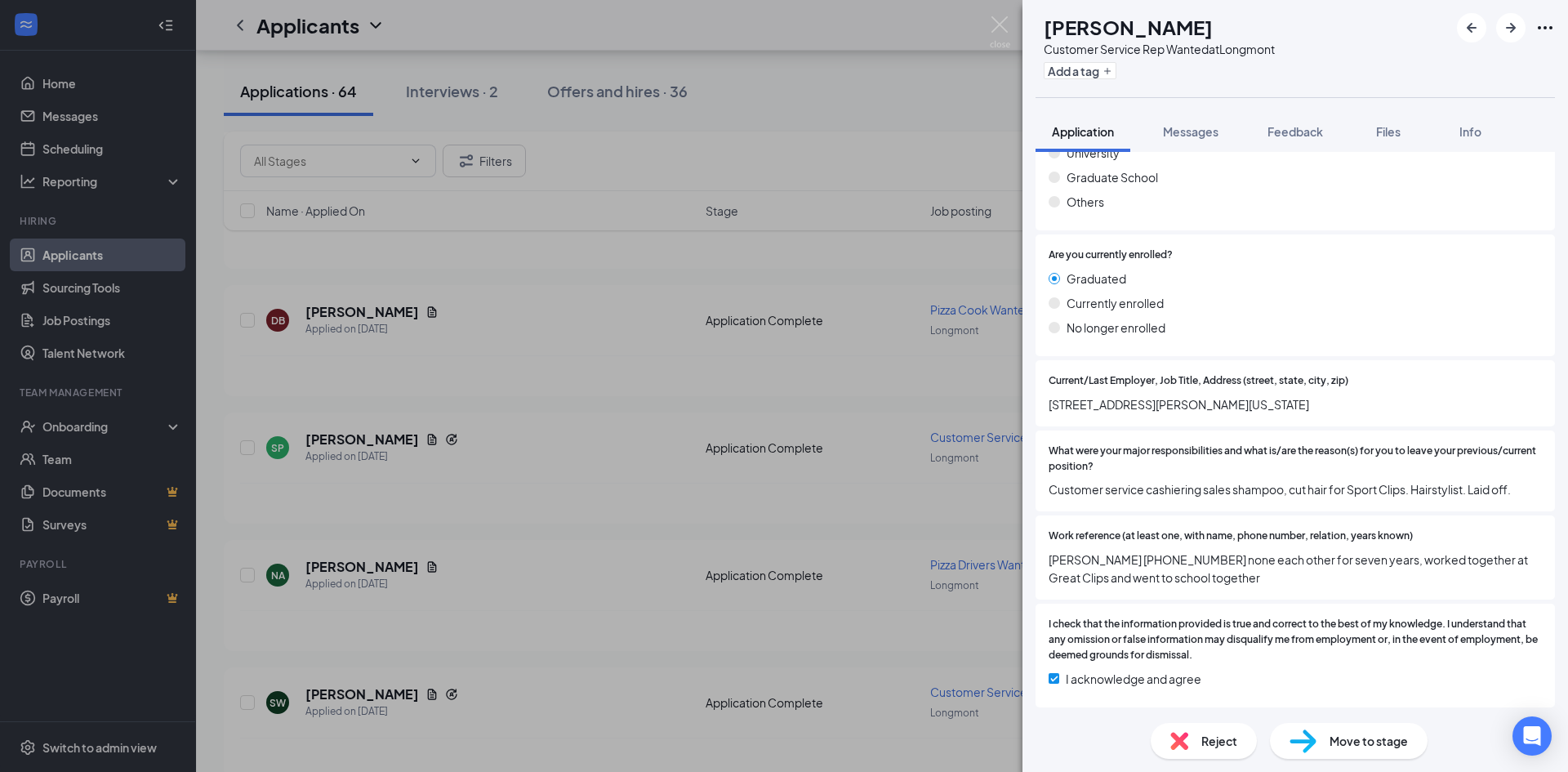
scroll to position [1406, 0]
click at [1002, 26] on img at bounding box center [1000, 32] width 21 height 31
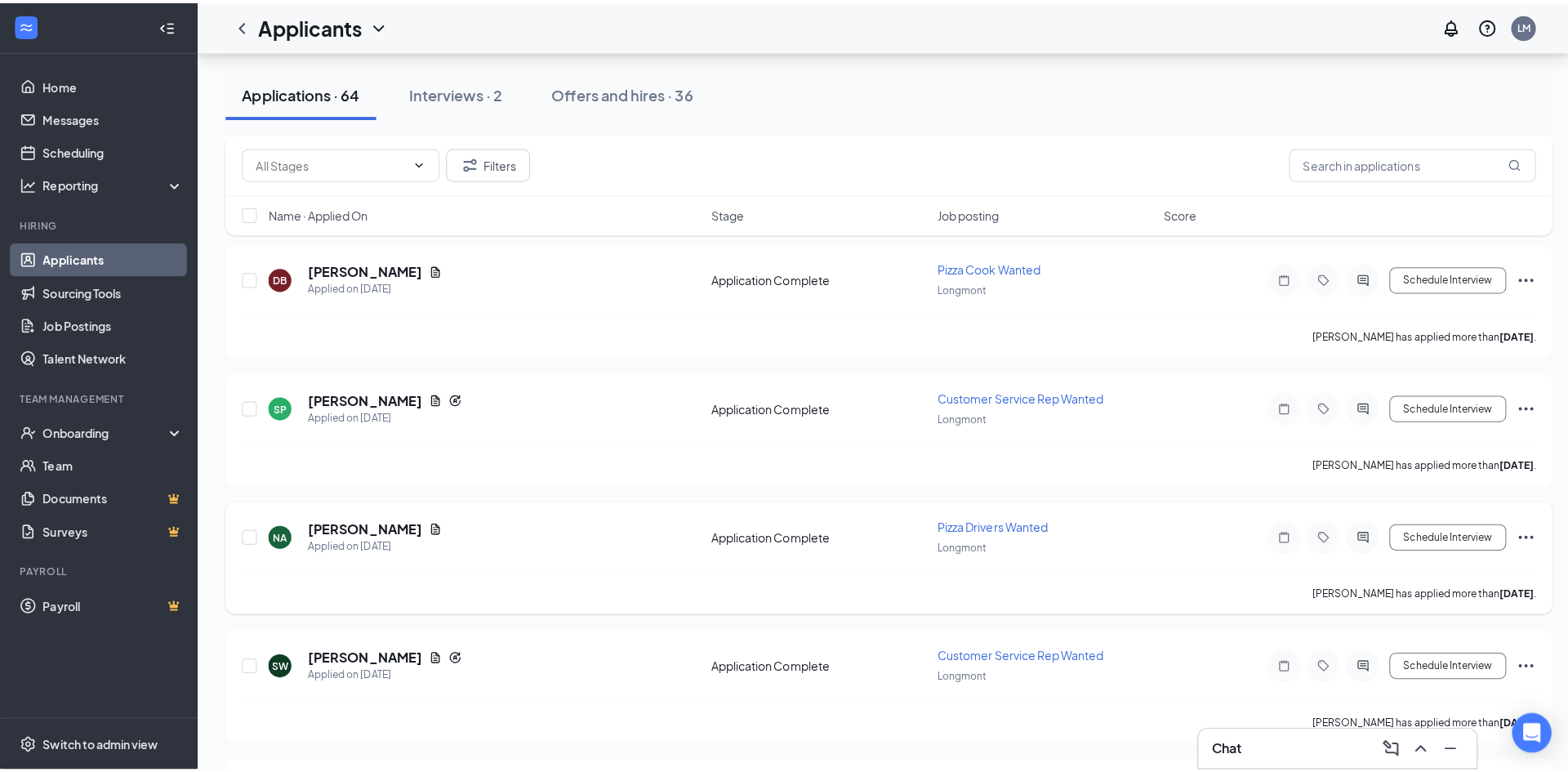
scroll to position [6209, 0]
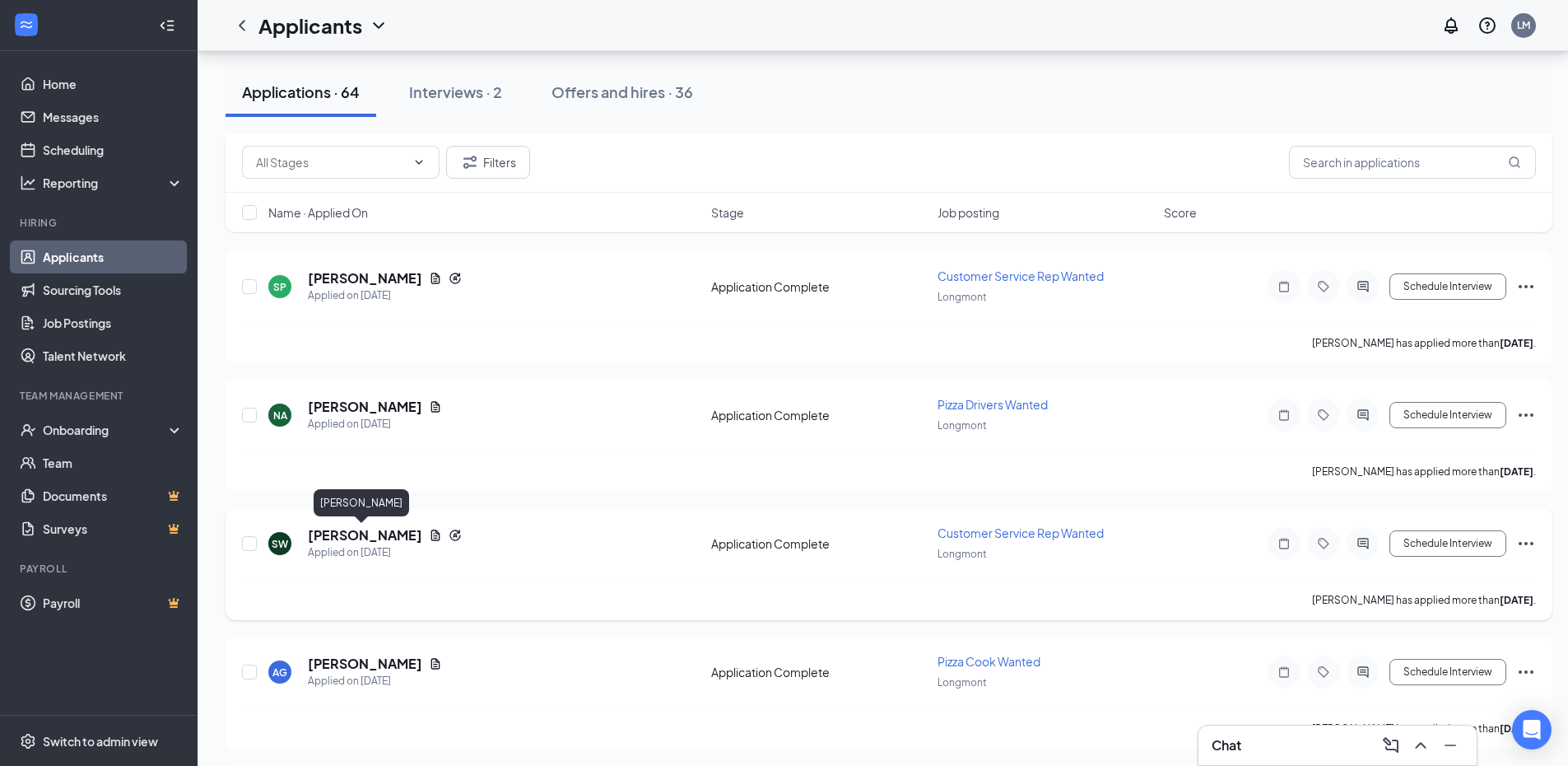
click at [328, 533] on h5 "[PERSON_NAME]" at bounding box center [365, 535] width 114 height 18
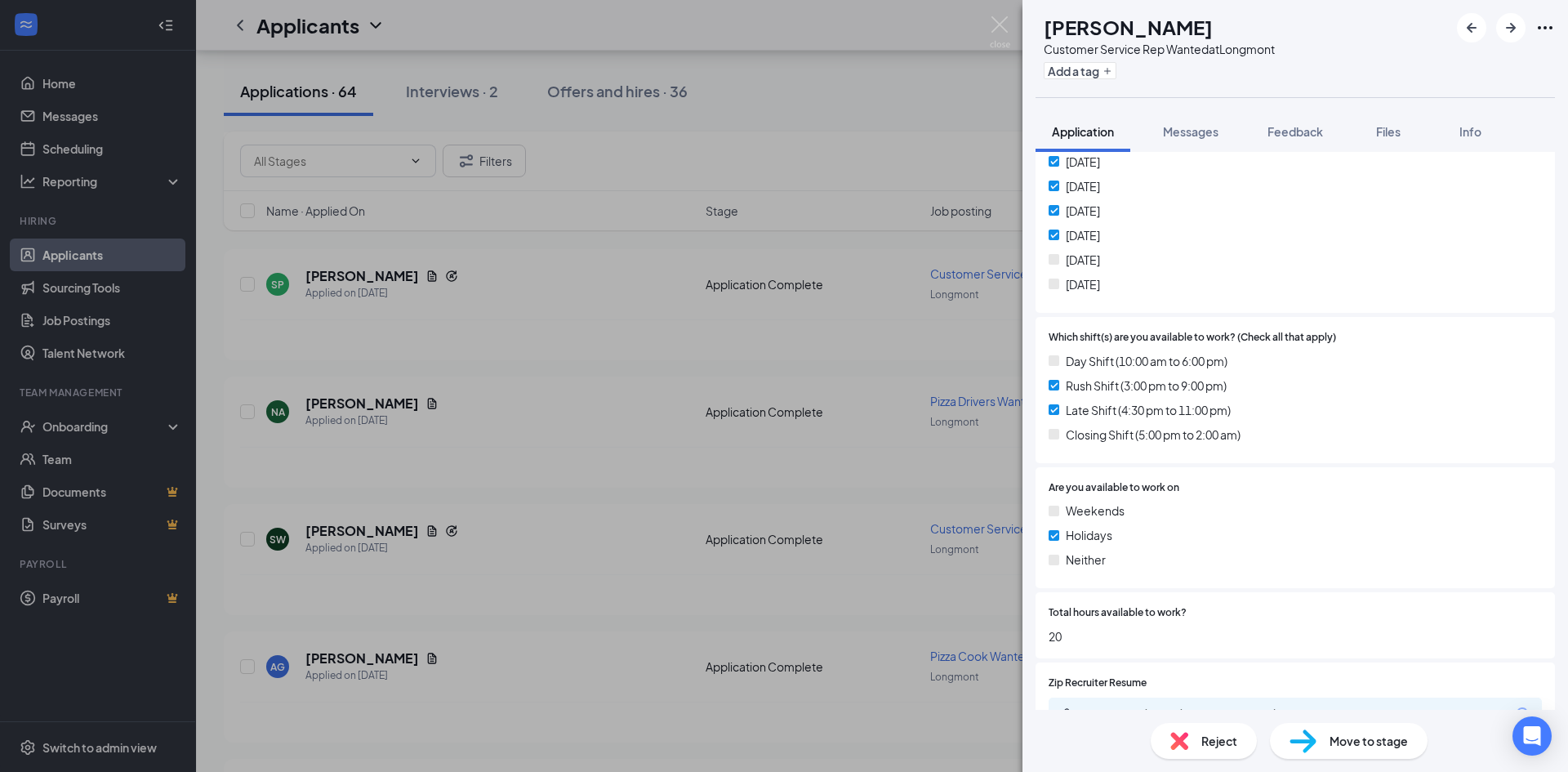
scroll to position [980, 0]
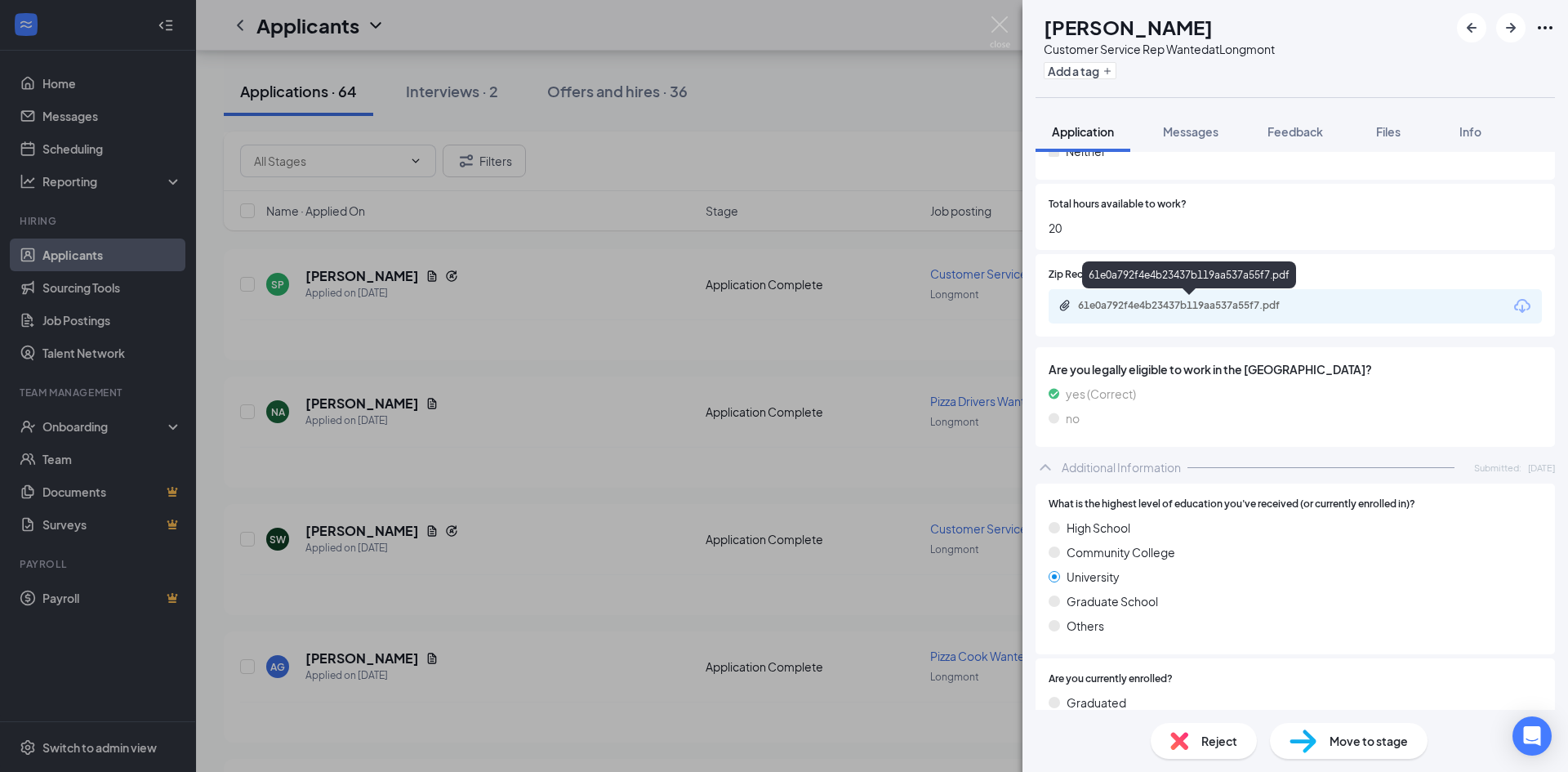
click at [1179, 312] on div "61e0a792f4e4b23437b119aa537a55f7.pdf" at bounding box center [1191, 307] width 264 height 16
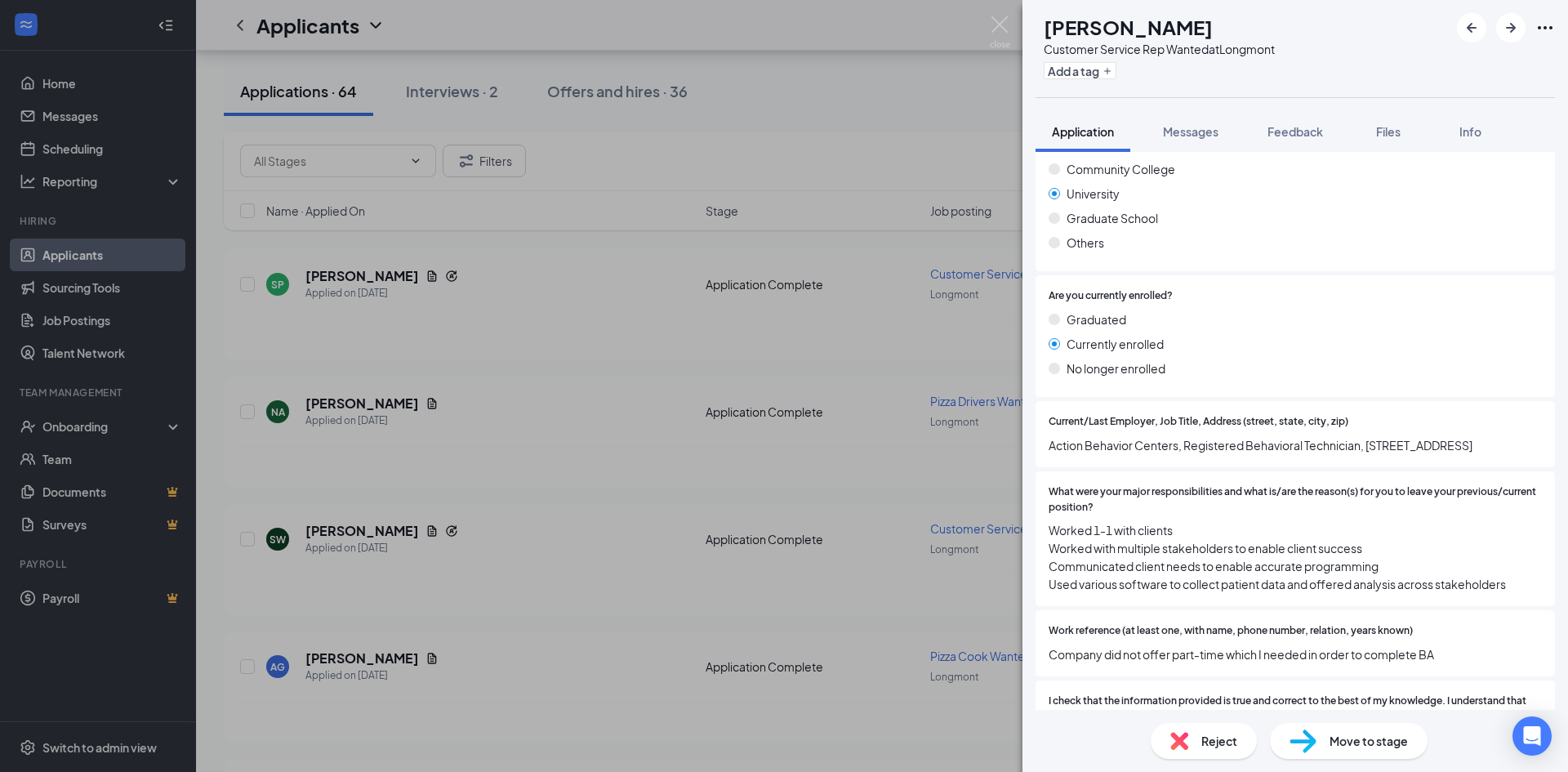
scroll to position [1389, 0]
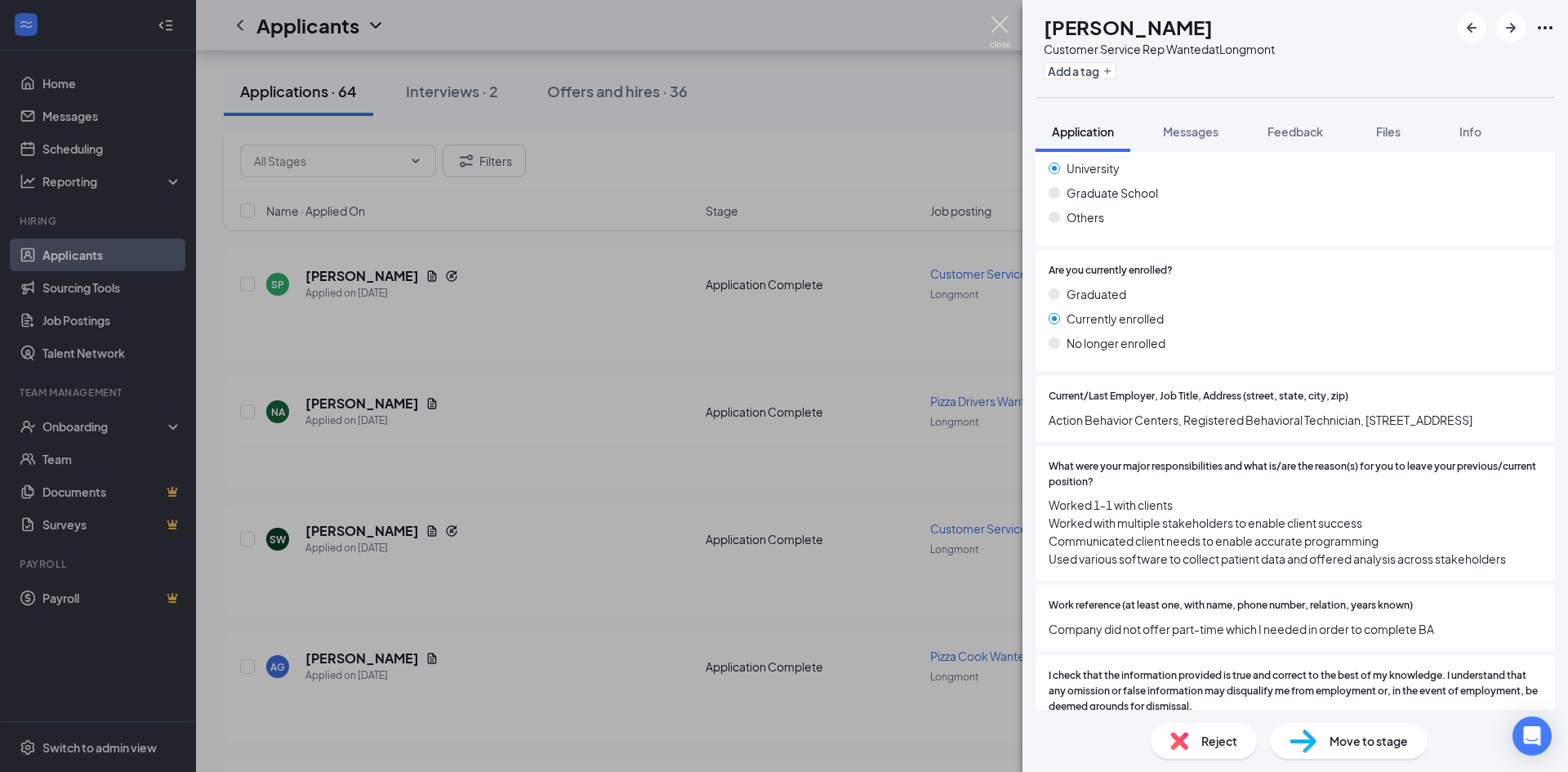
click at [996, 27] on img at bounding box center [1000, 32] width 21 height 31
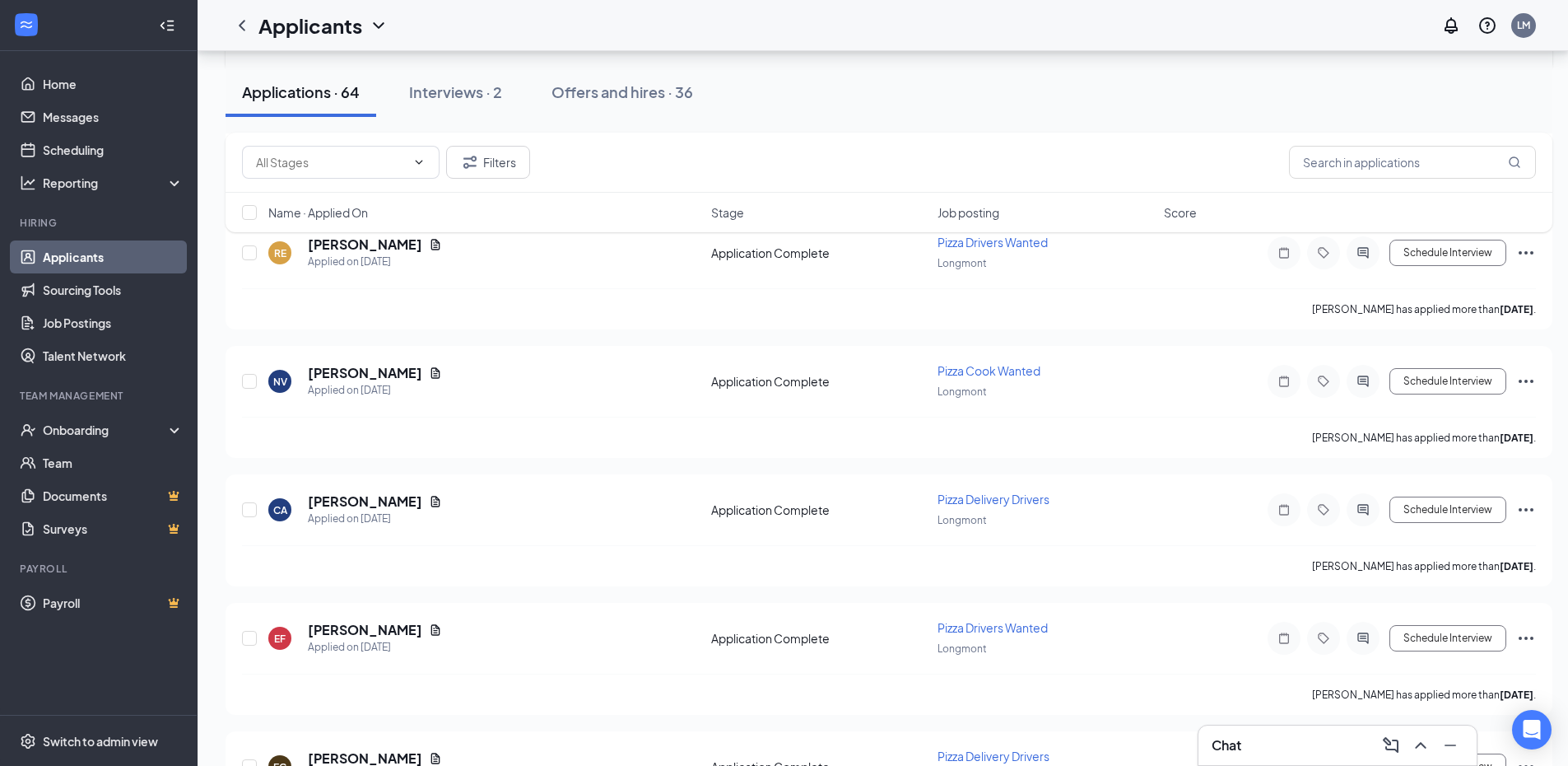
scroll to position [2305, 0]
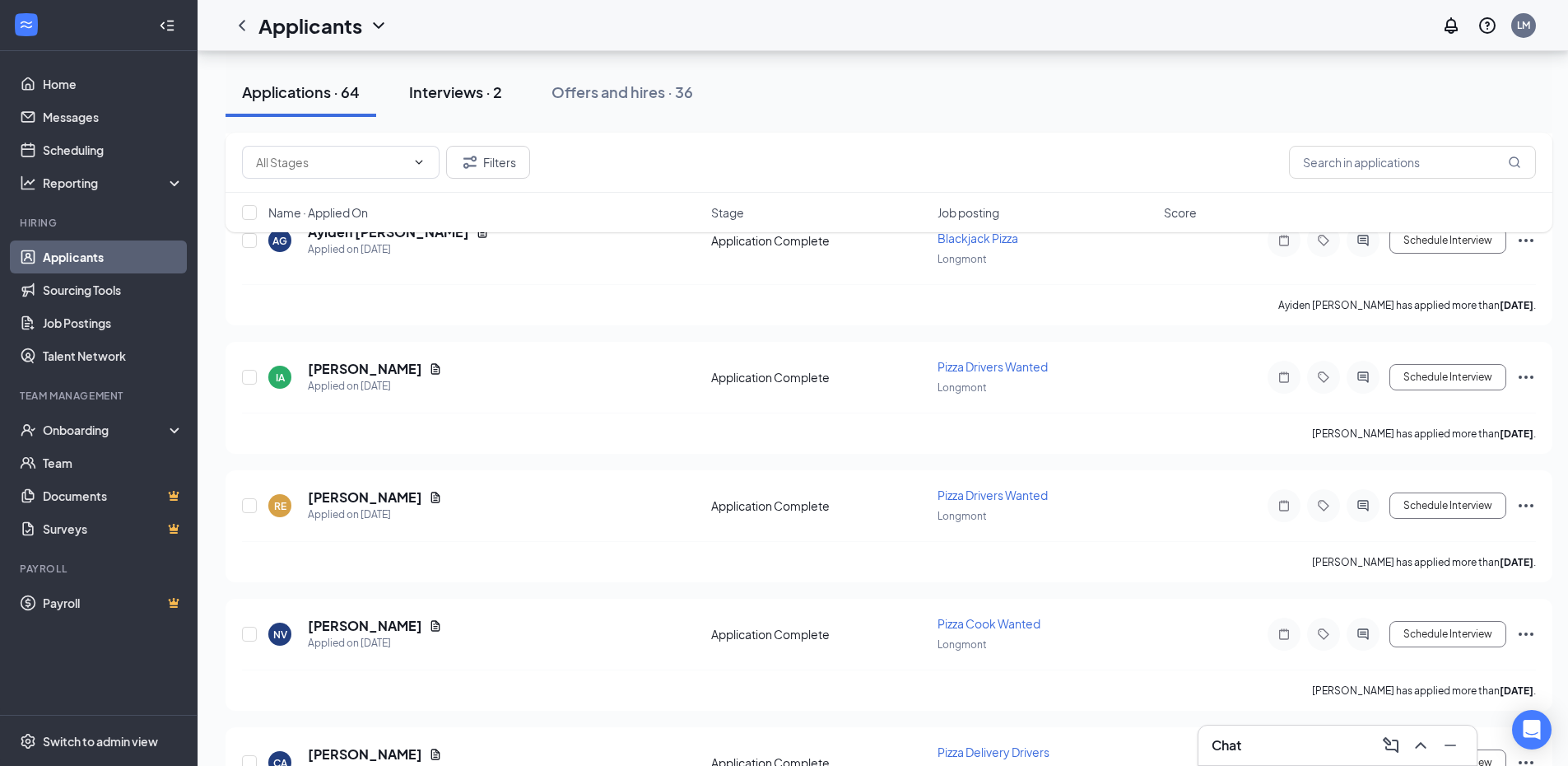
click at [438, 83] on div "Interviews · 2" at bounding box center [456, 91] width 93 height 21
